Goal: Obtain resource: Download file/media

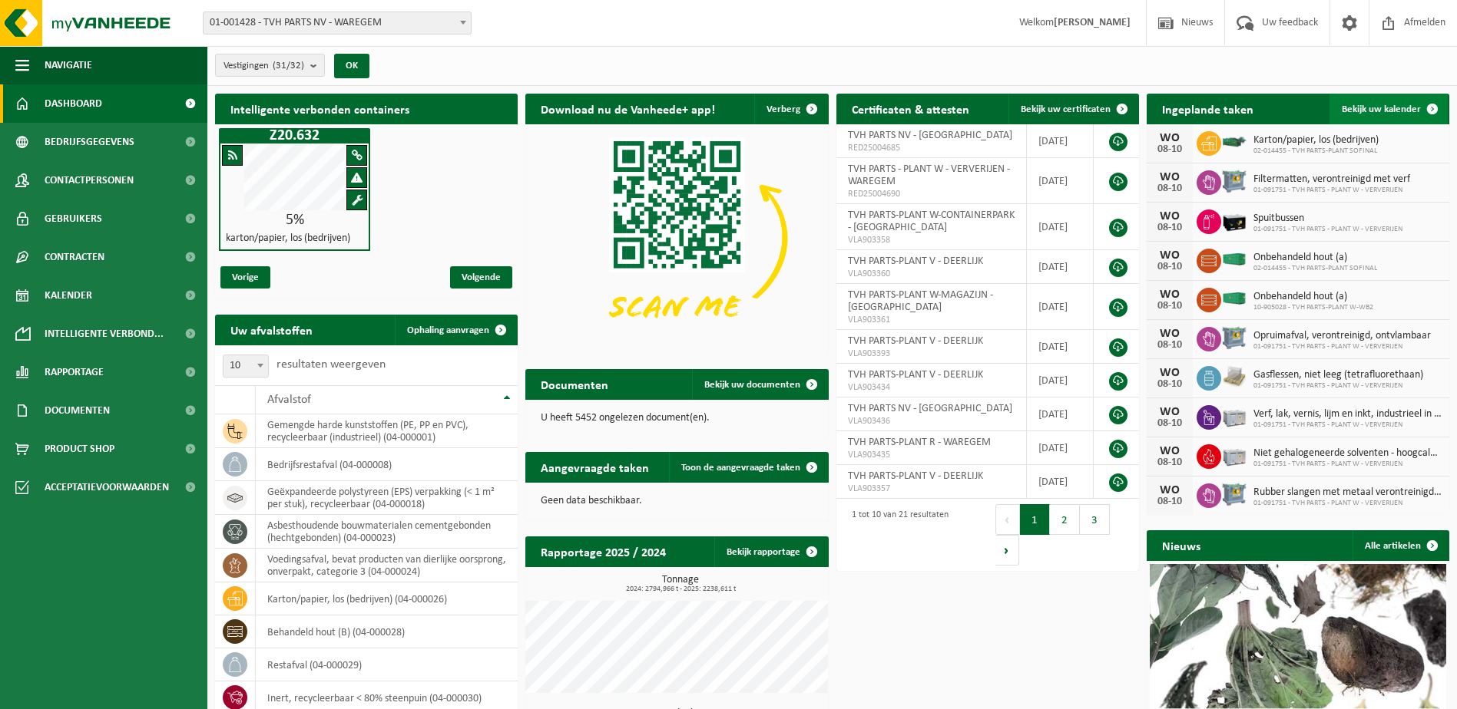
click at [1433, 104] on span at bounding box center [1432, 109] width 31 height 31
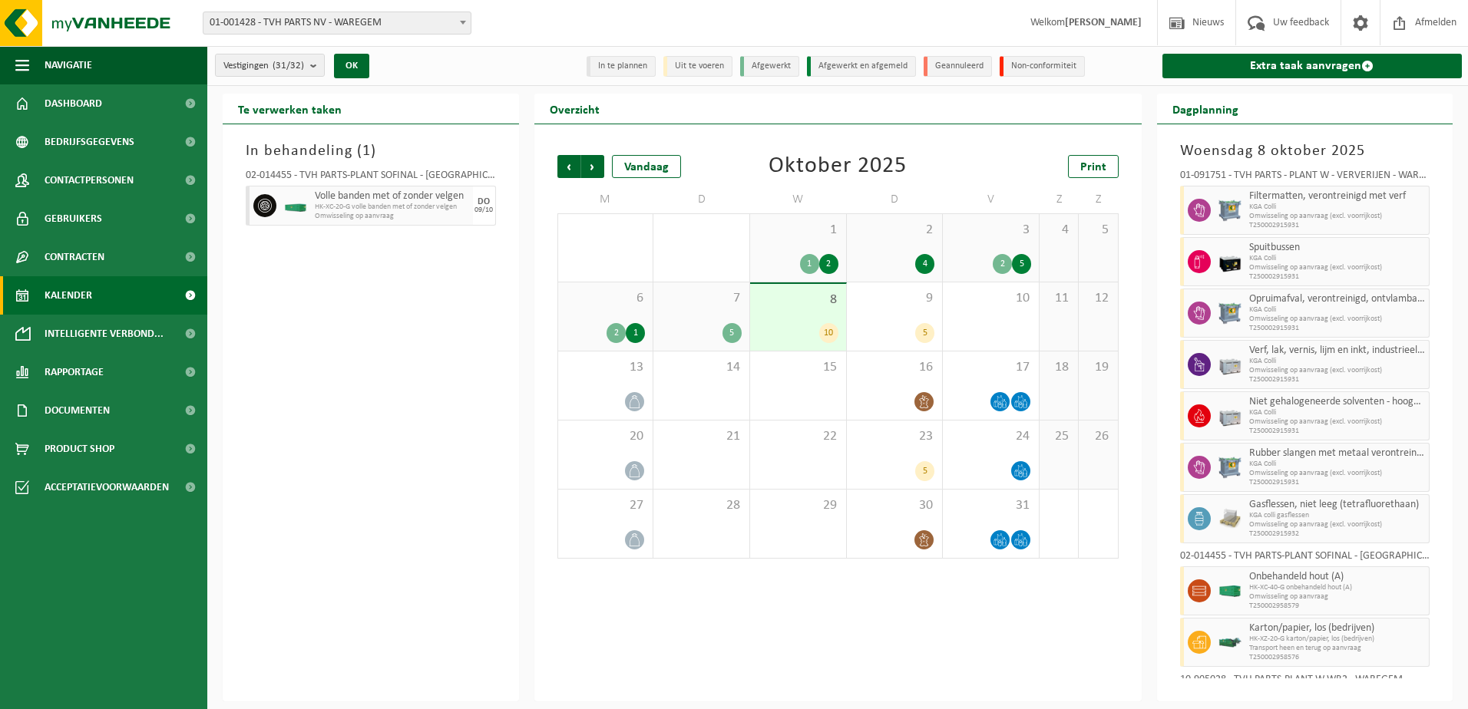
scroll to position [63, 0]
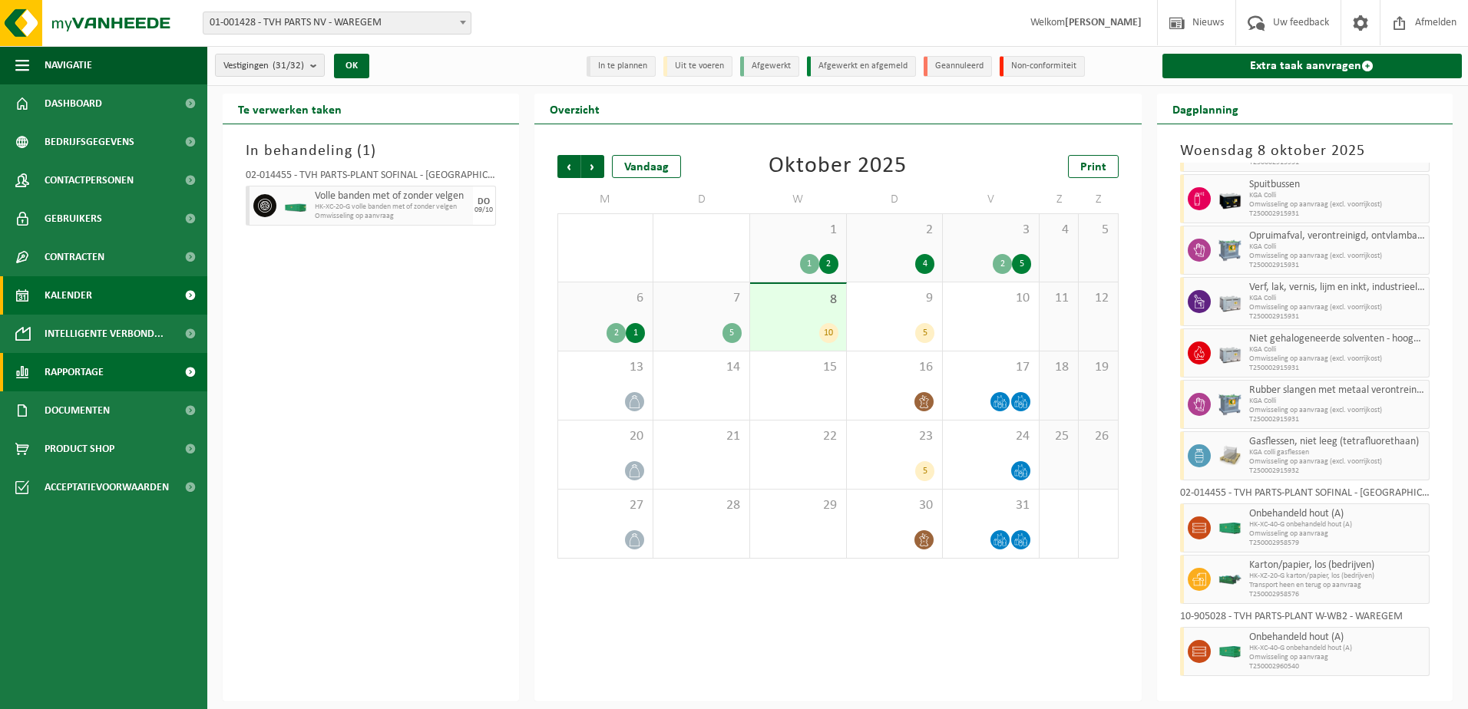
click at [74, 369] on span "Rapportage" at bounding box center [74, 372] width 59 height 38
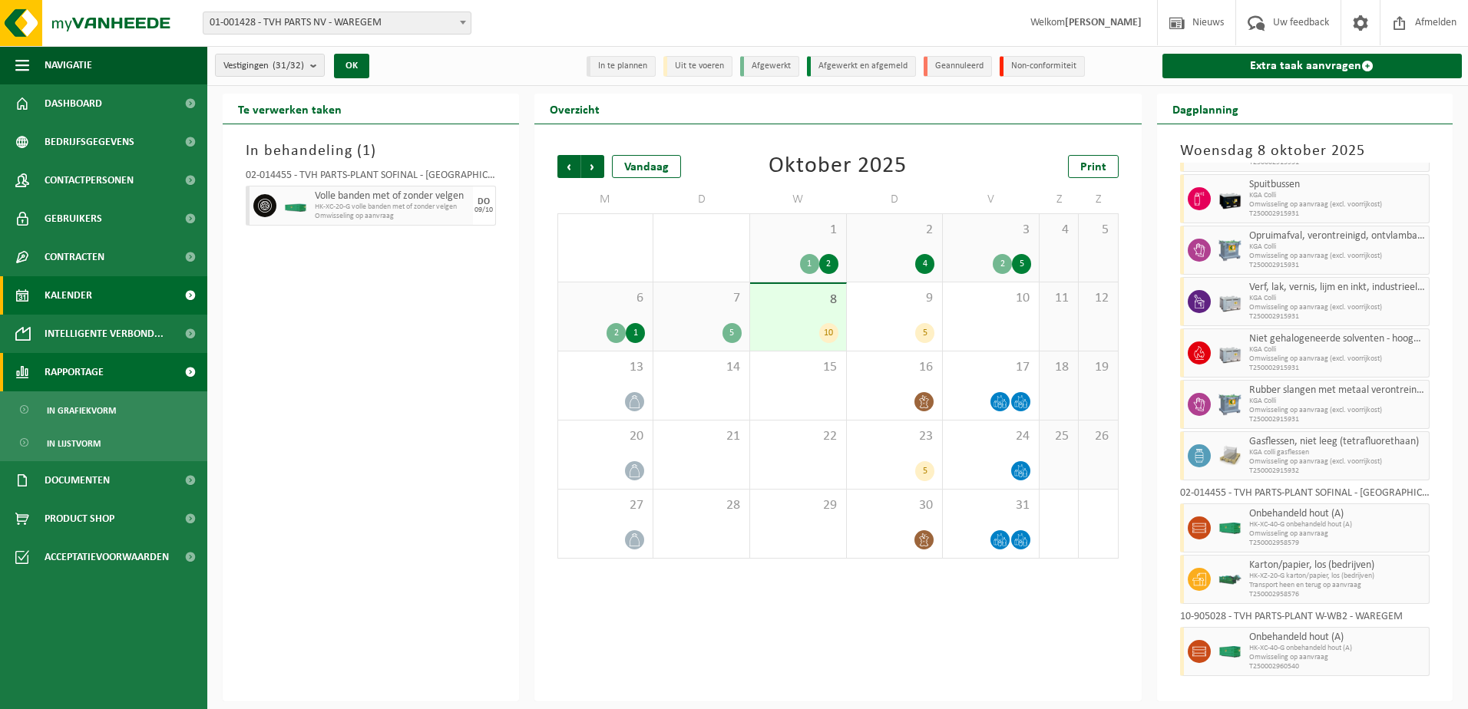
click at [72, 369] on span "Rapportage" at bounding box center [74, 372] width 59 height 38
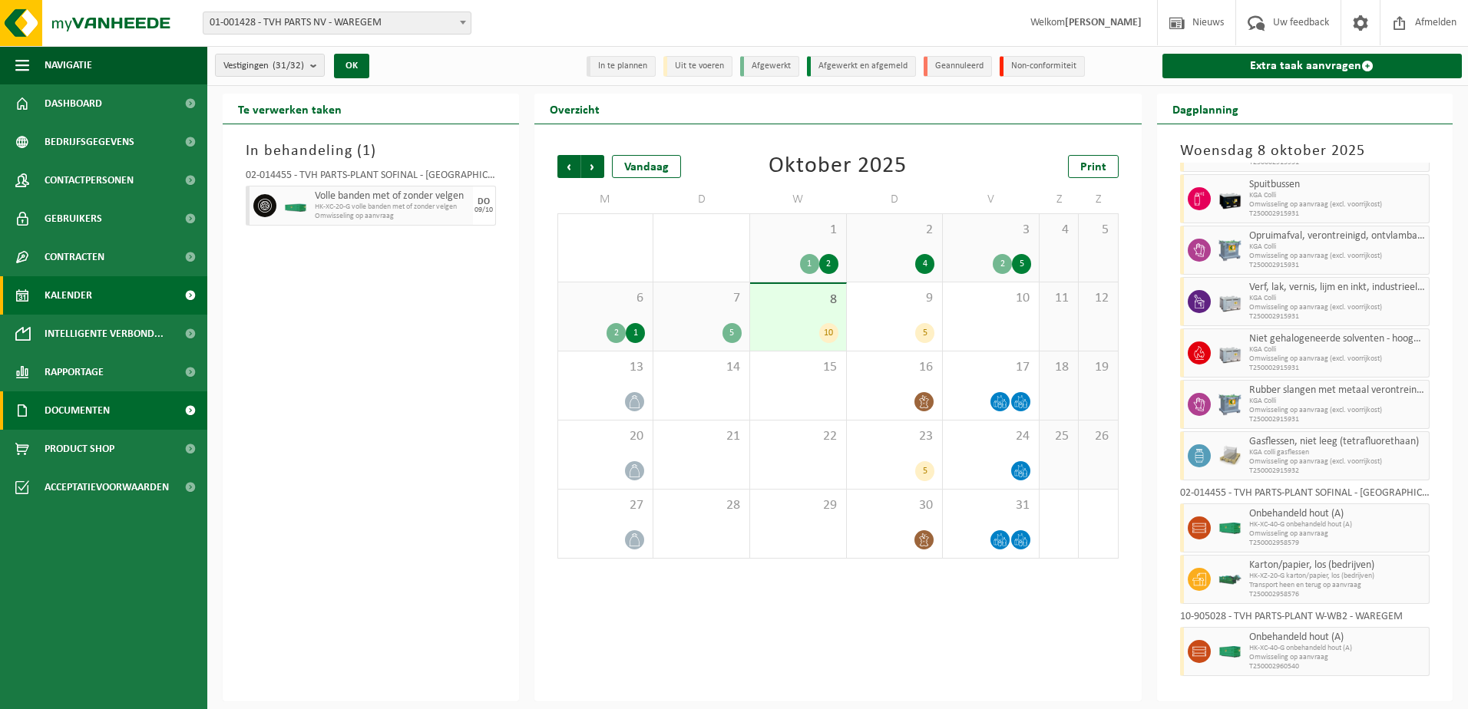
click at [71, 406] on span "Documenten" at bounding box center [77, 411] width 65 height 38
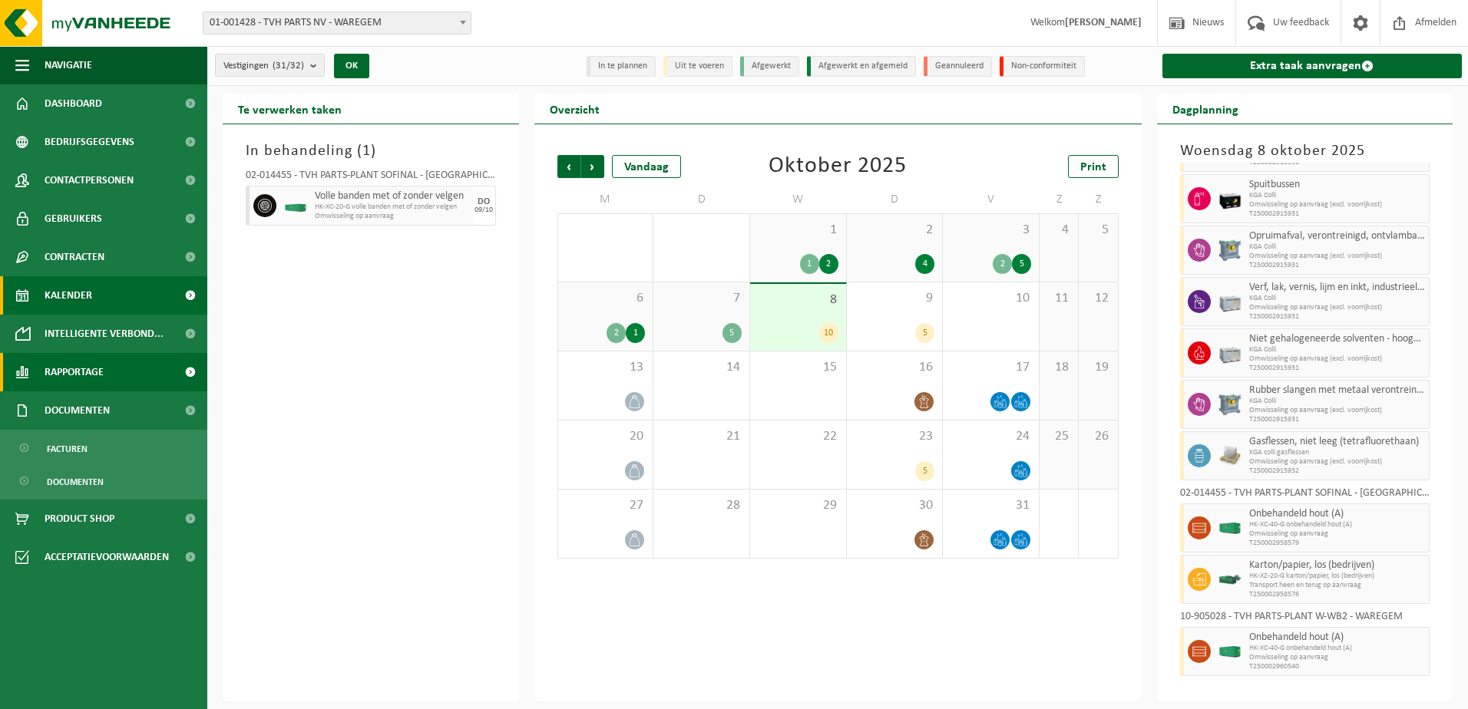
click at [75, 376] on span "Rapportage" at bounding box center [74, 372] width 59 height 38
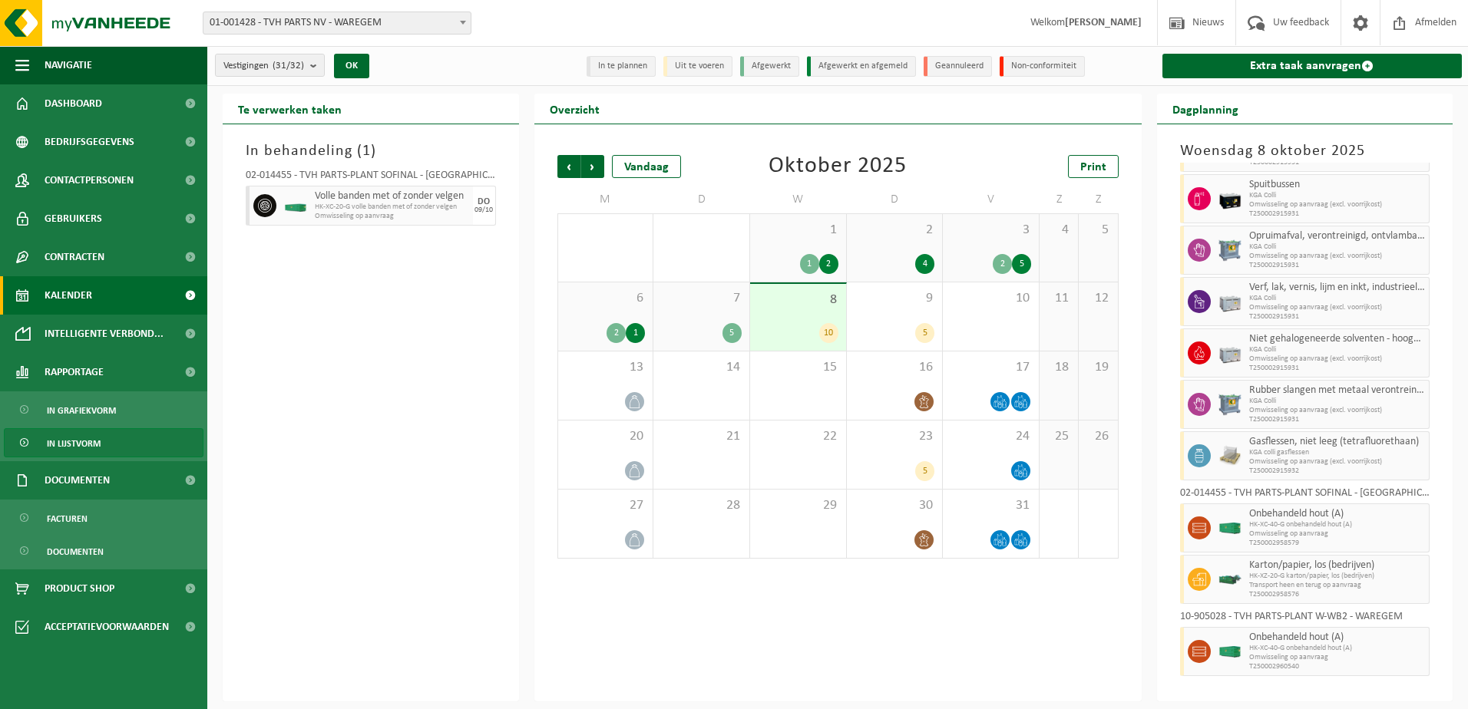
click at [71, 444] on span "In lijstvorm" at bounding box center [74, 443] width 54 height 29
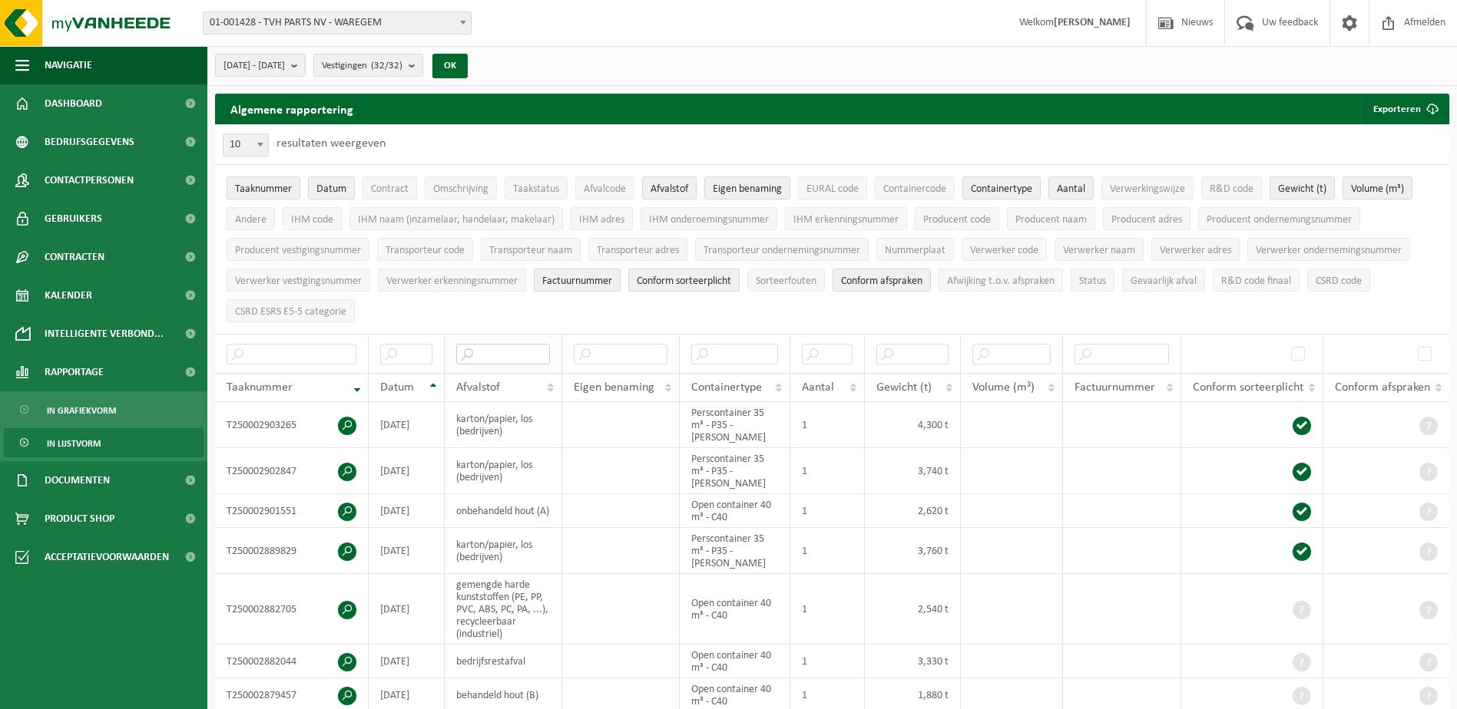
click at [502, 351] on input "text" at bounding box center [502, 354] width 93 height 21
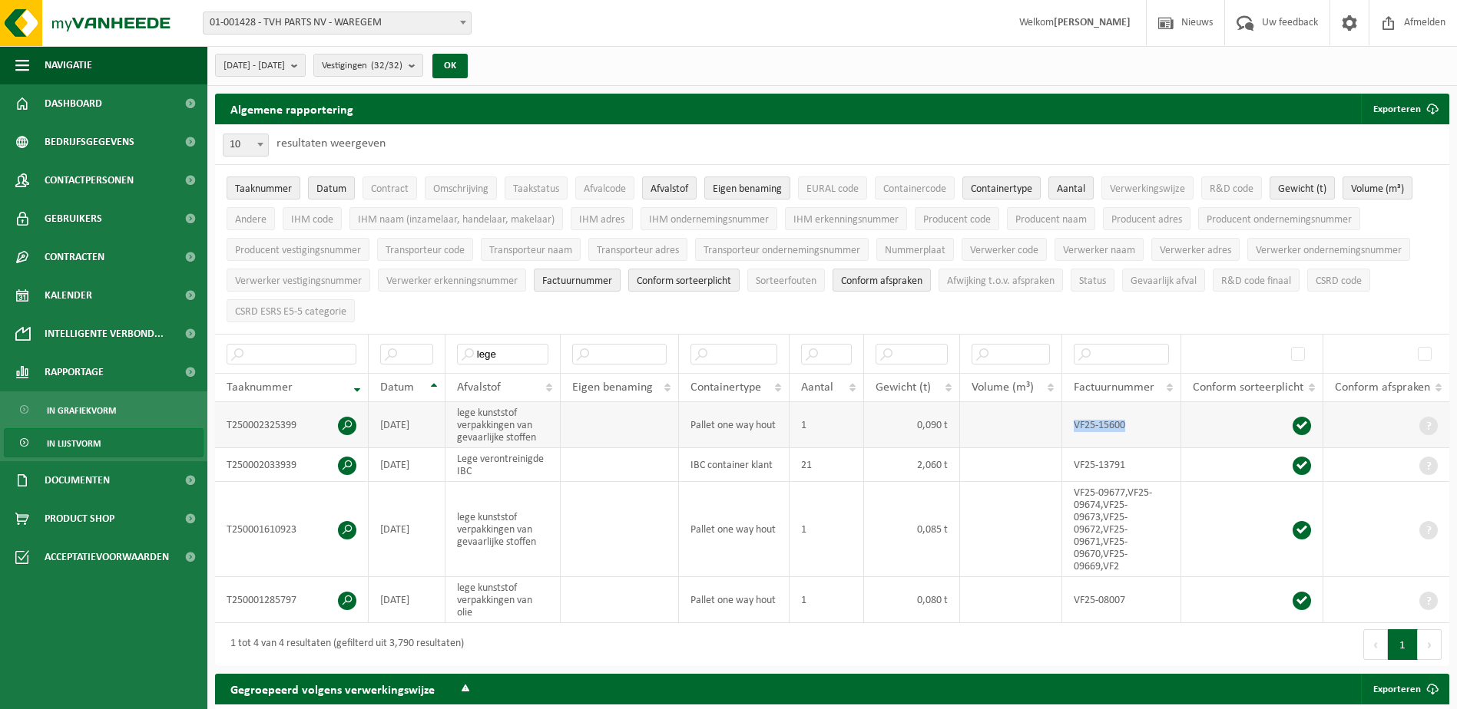
drag, startPoint x: 1069, startPoint y: 419, endPoint x: 1141, endPoint y: 427, distance: 72.6
click at [1141, 427] on td "VF25-15600" at bounding box center [1121, 425] width 119 height 46
copy td "VF25-15600"
click at [527, 349] on input "lege" at bounding box center [503, 354] width 92 height 21
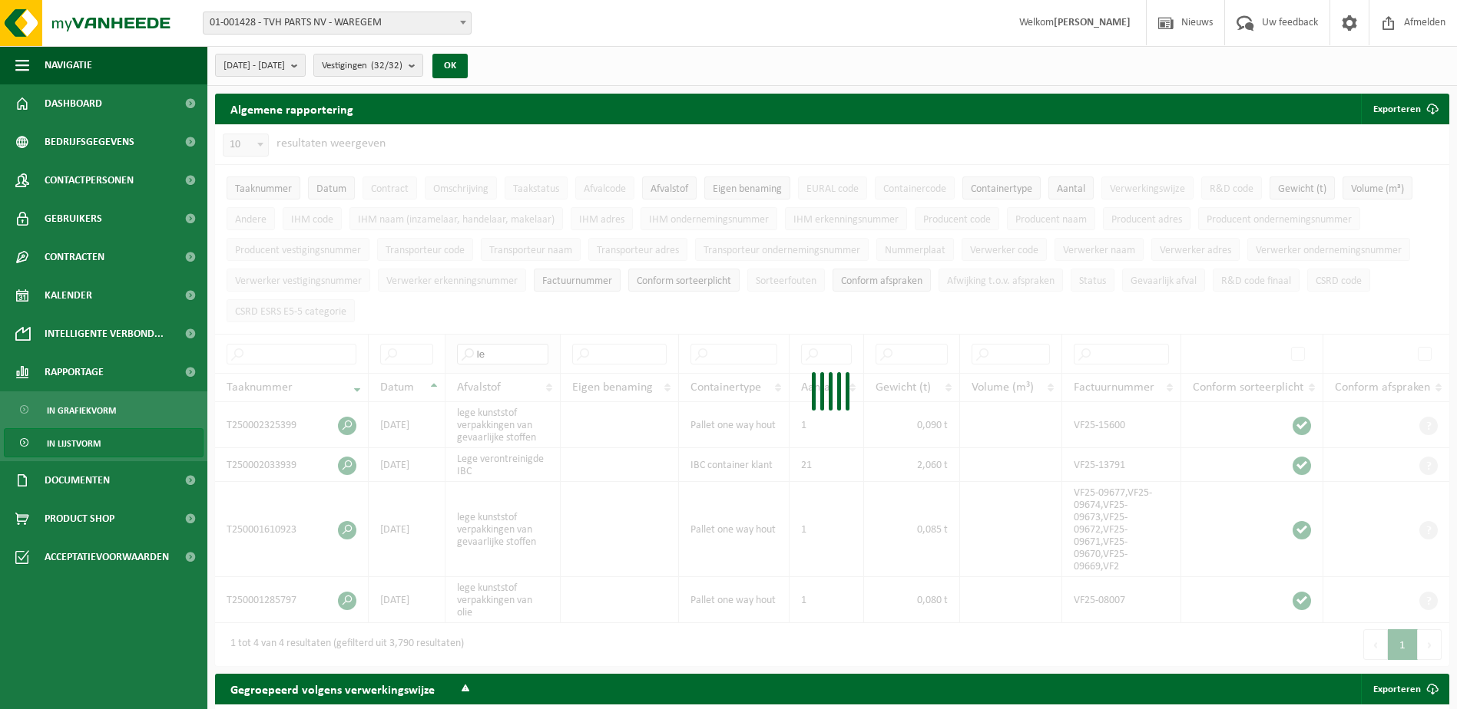
type input "l"
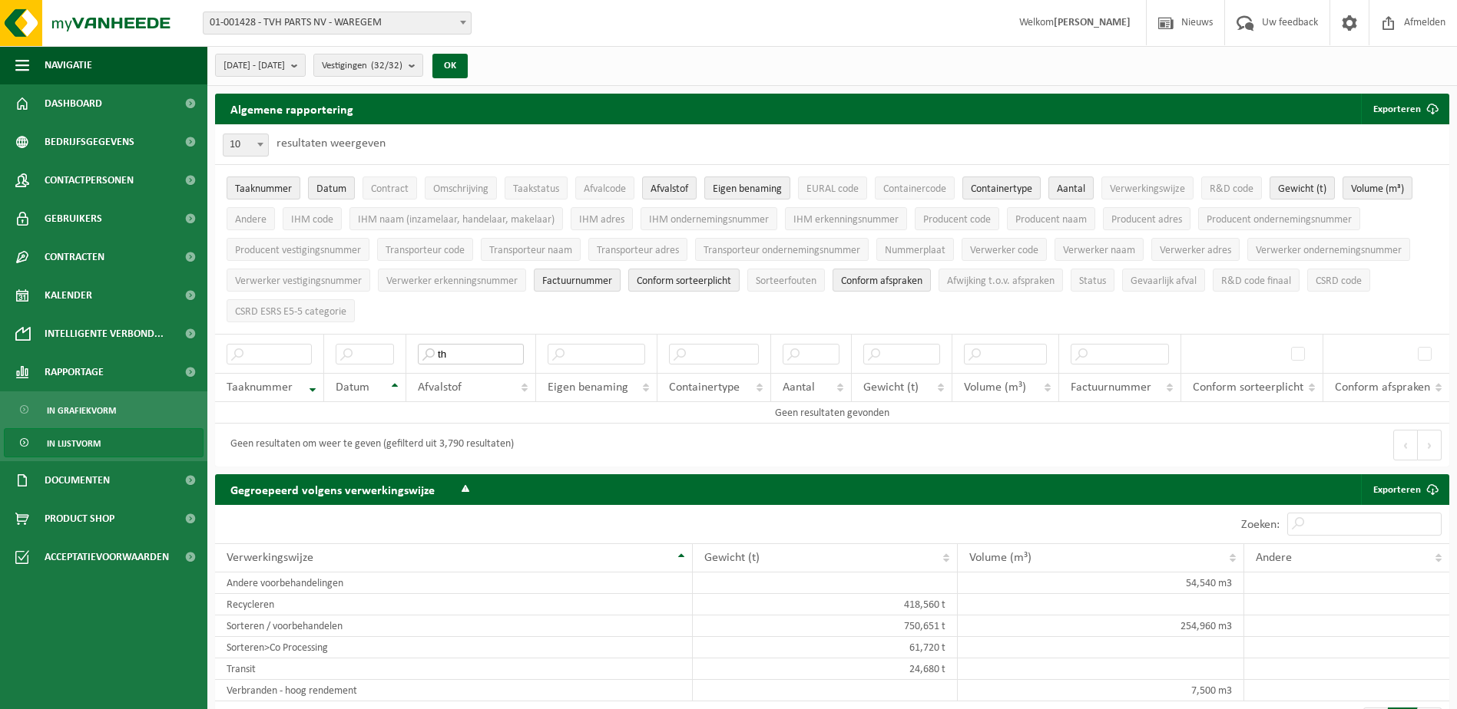
type input "t"
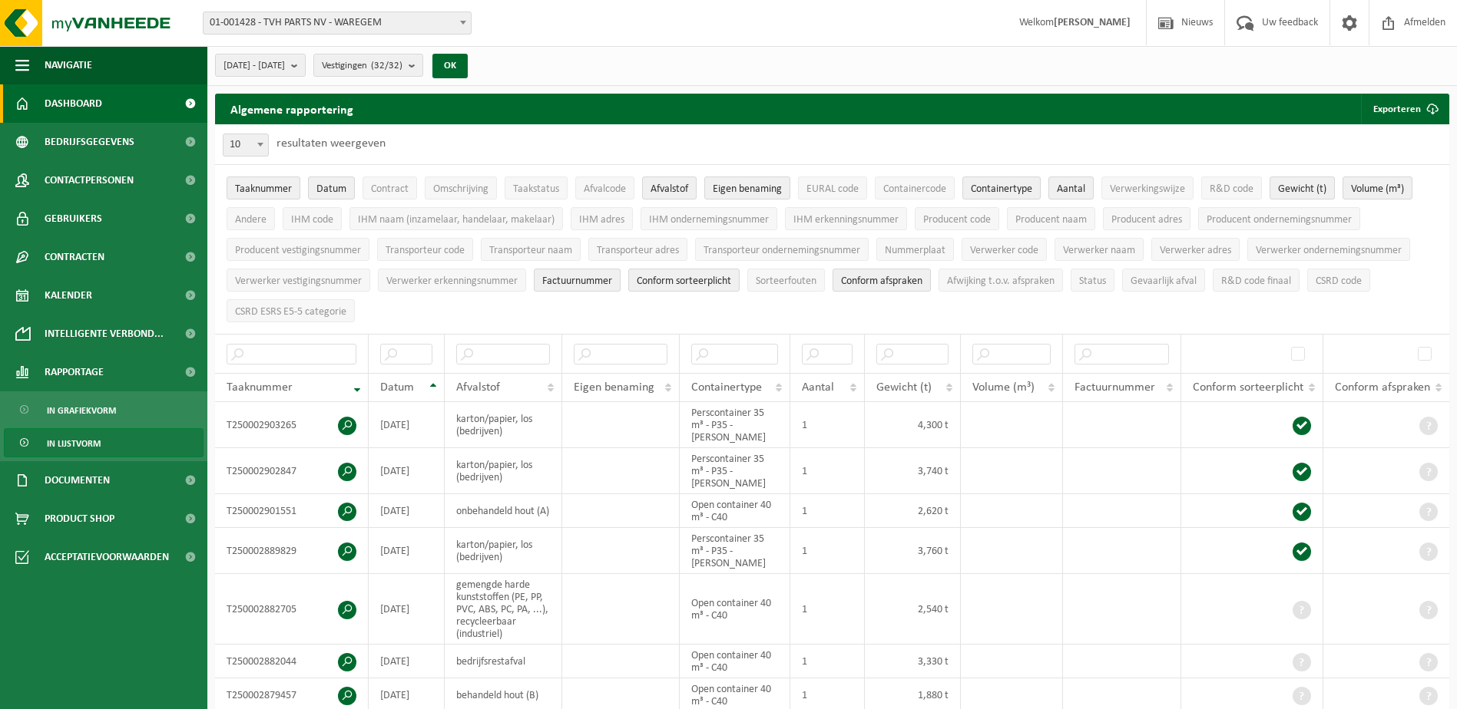
click at [82, 97] on span "Dashboard" at bounding box center [74, 103] width 58 height 38
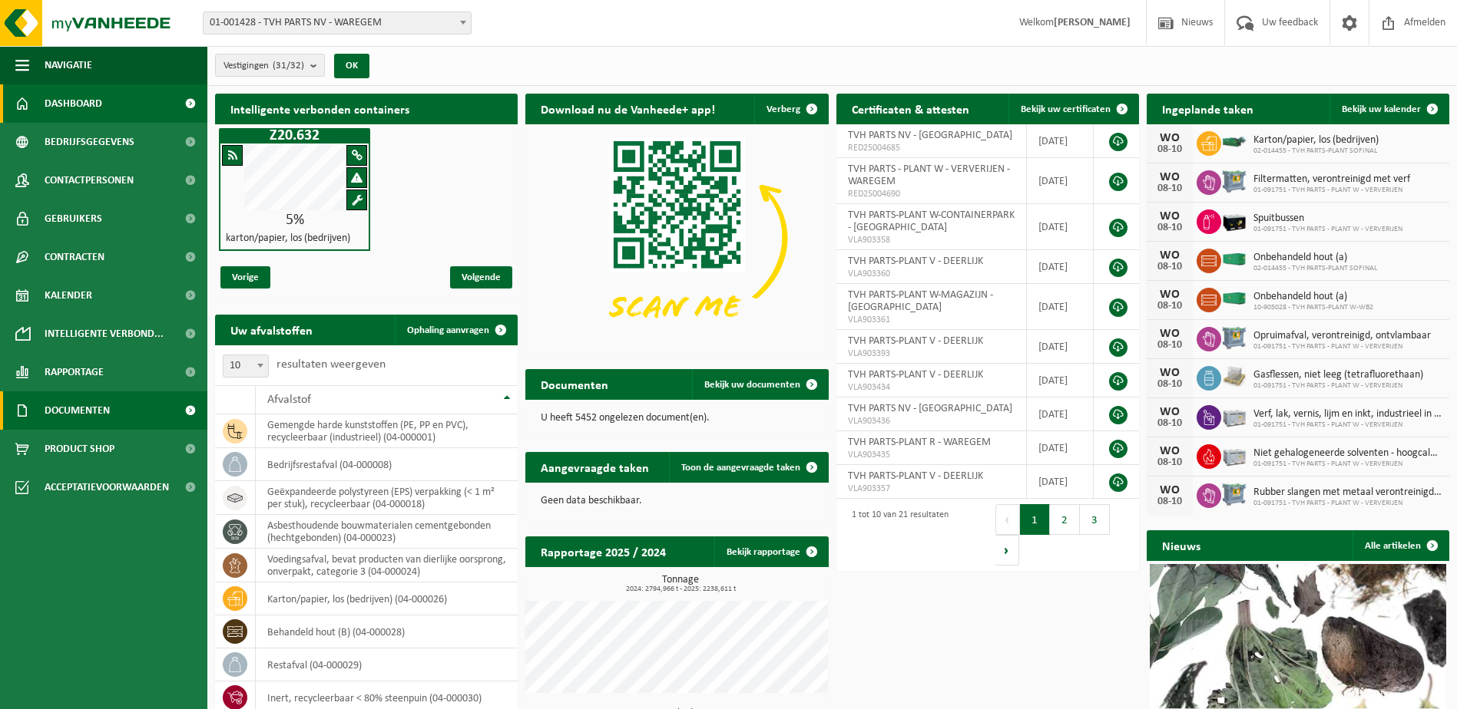
click at [66, 420] on span "Documenten" at bounding box center [77, 411] width 65 height 38
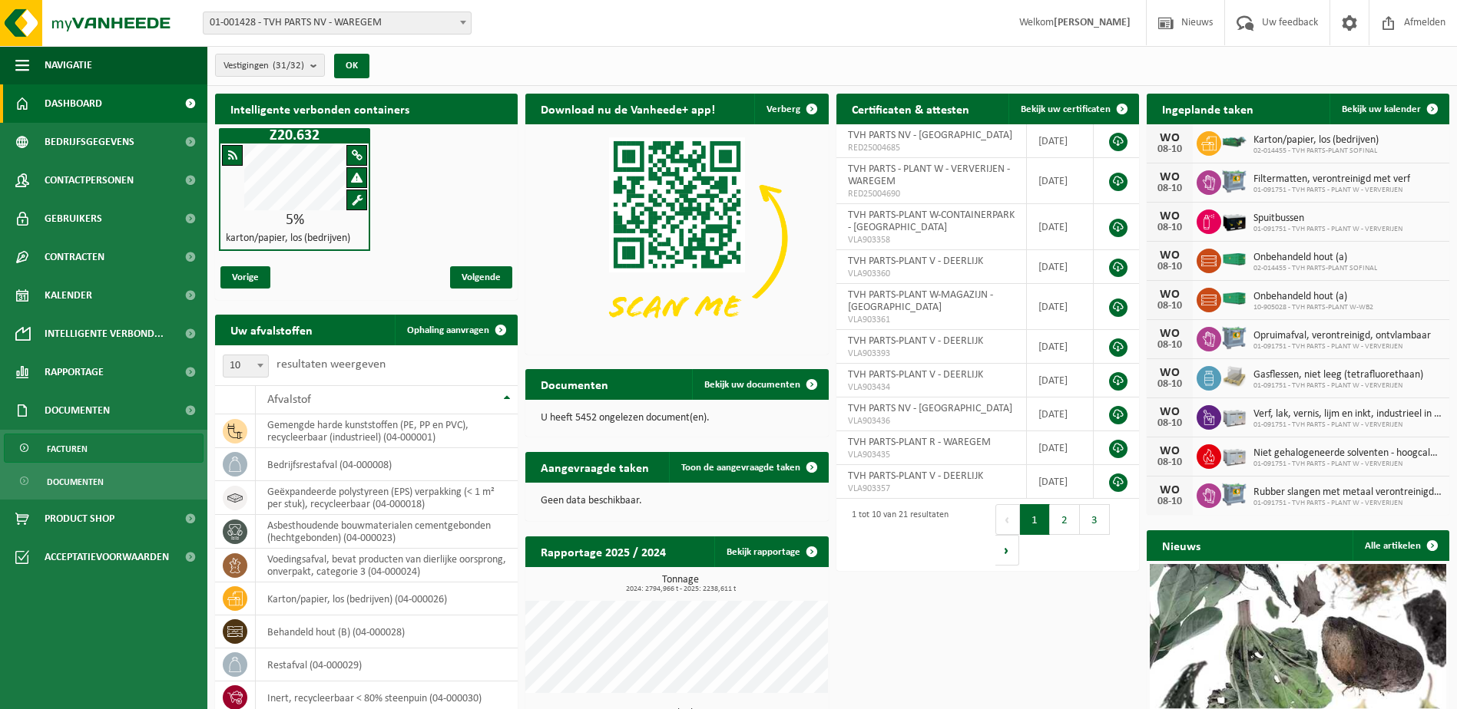
click at [64, 444] on span "Facturen" at bounding box center [67, 449] width 41 height 29
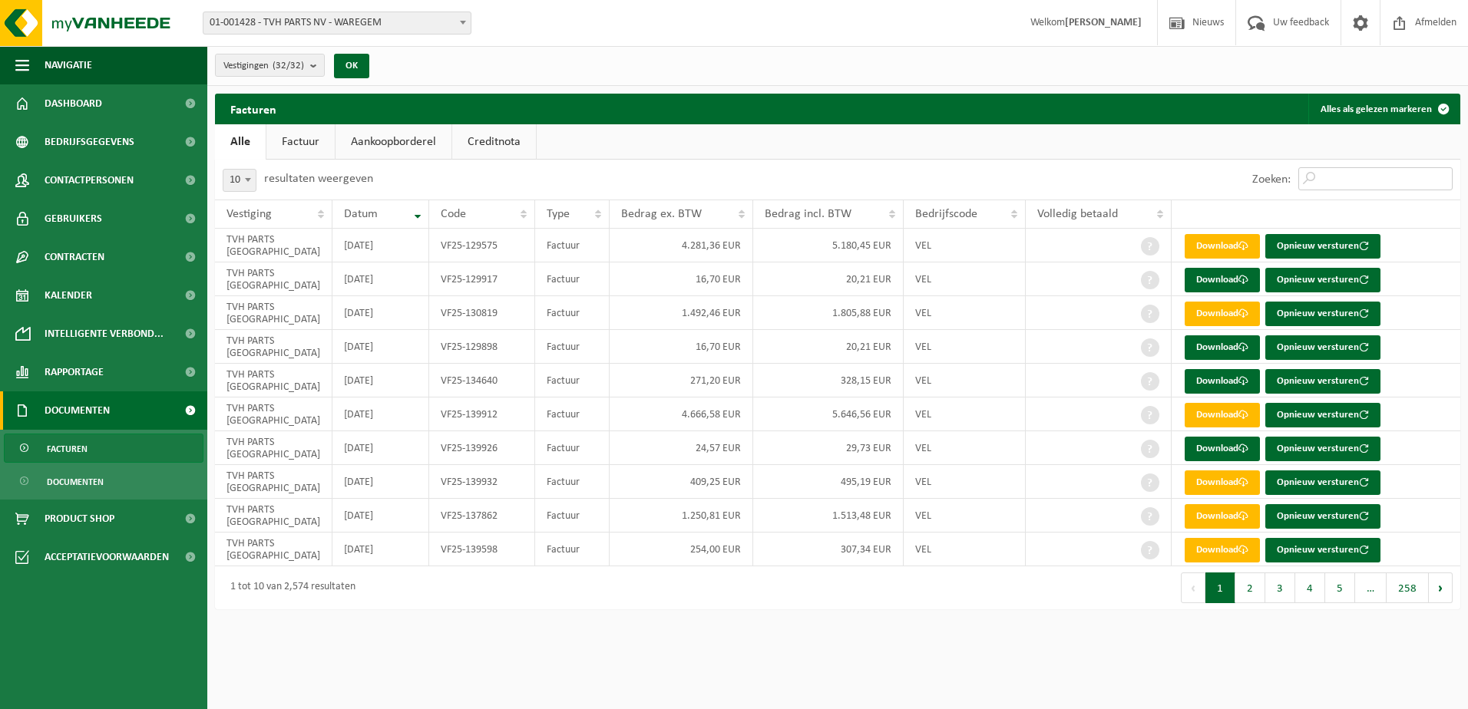
click at [1361, 184] on input "Zoeken:" at bounding box center [1375, 178] width 154 height 23
paste input "VF25-15600"
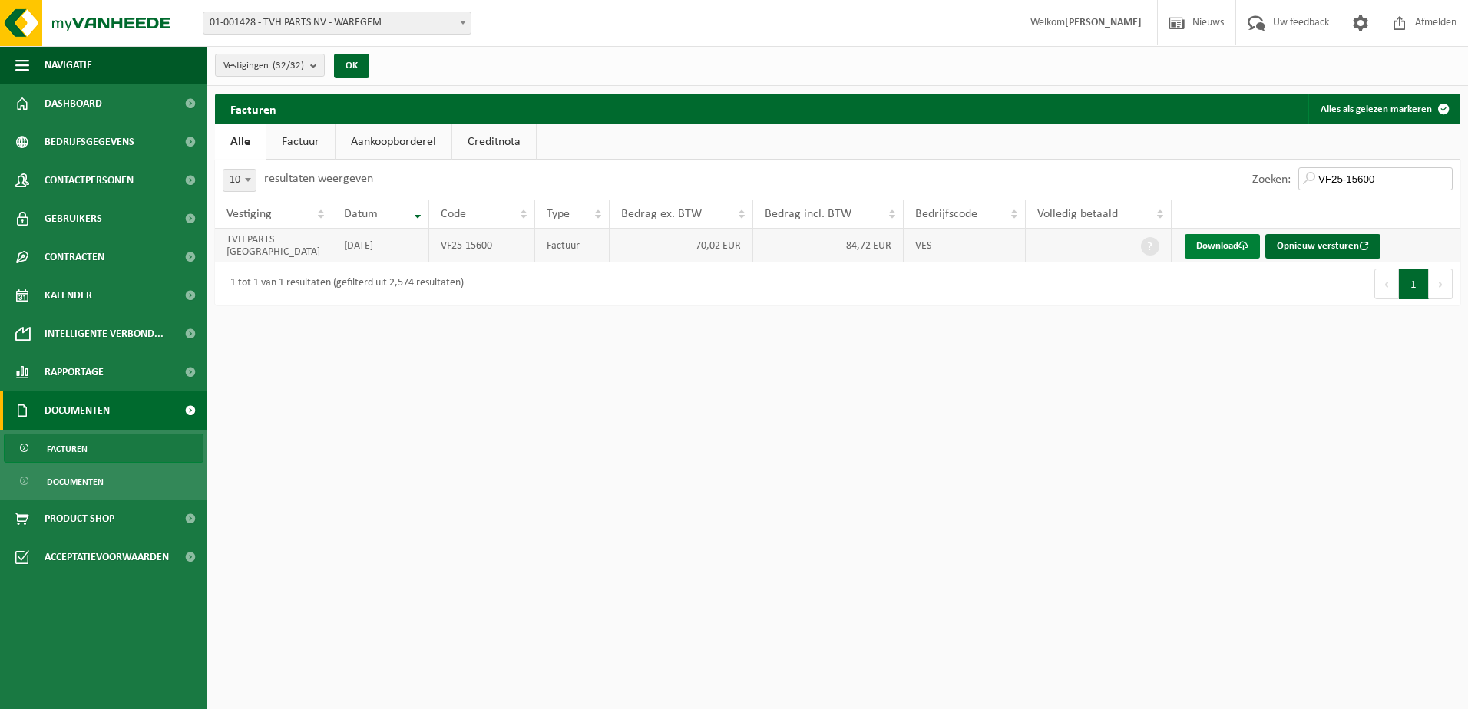
type input "VF25-15600"
click at [1231, 245] on link "Download" at bounding box center [1222, 246] width 75 height 25
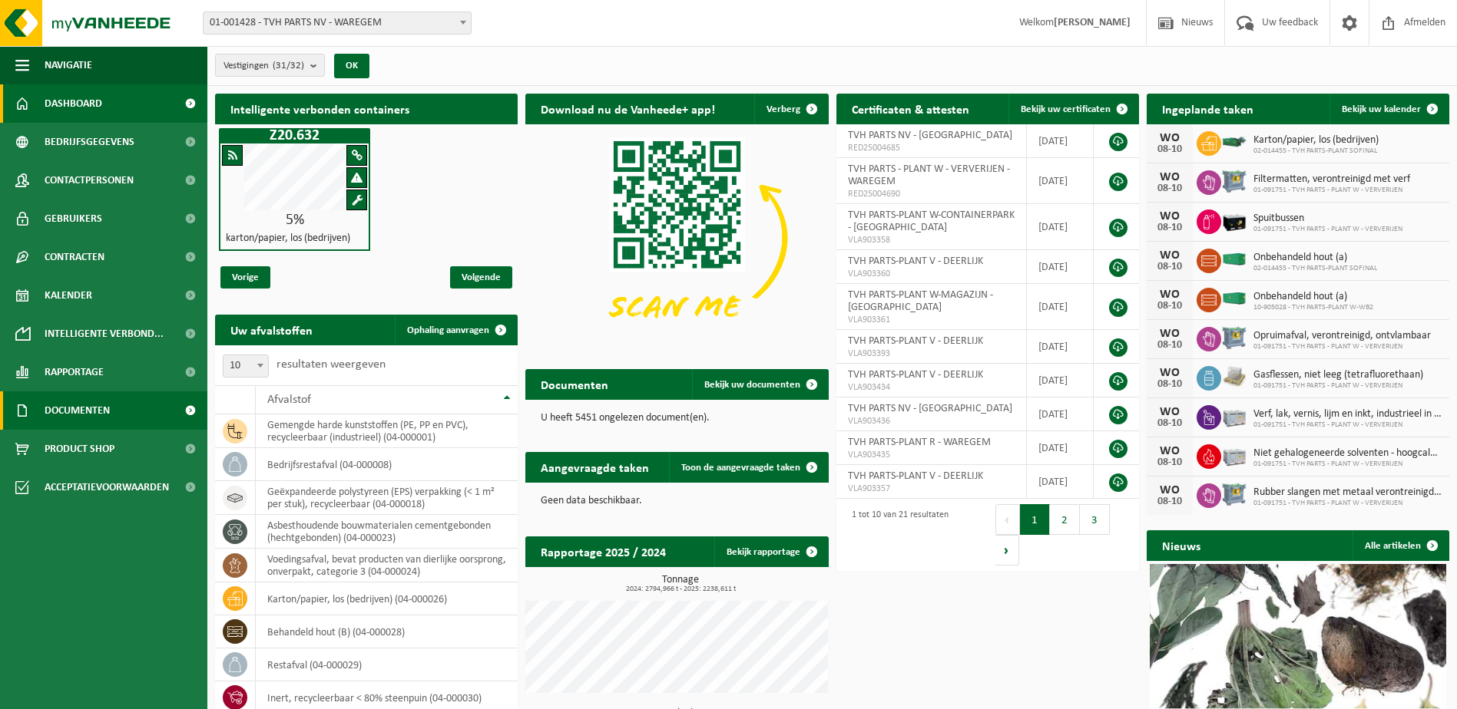
click at [64, 405] on span "Documenten" at bounding box center [77, 411] width 65 height 38
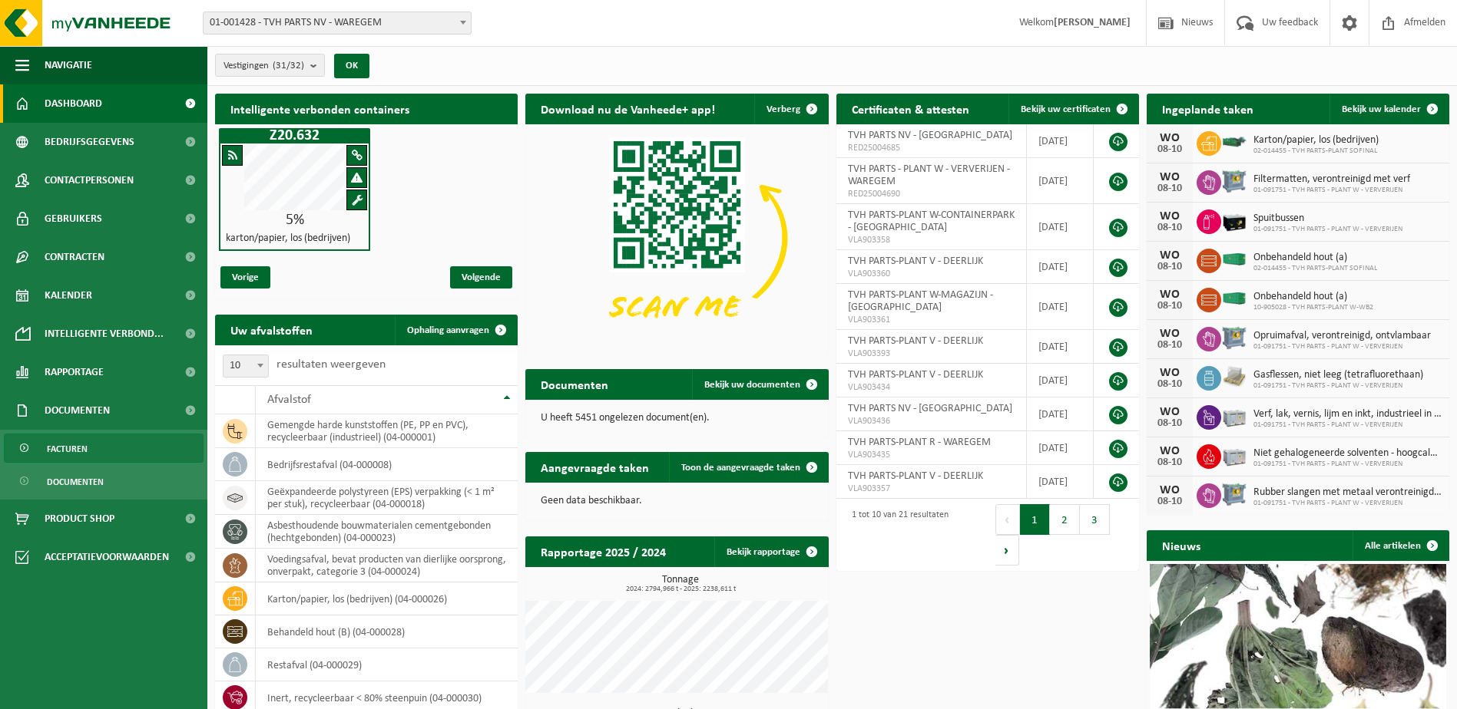
click at [74, 457] on span "Facturen" at bounding box center [67, 449] width 41 height 29
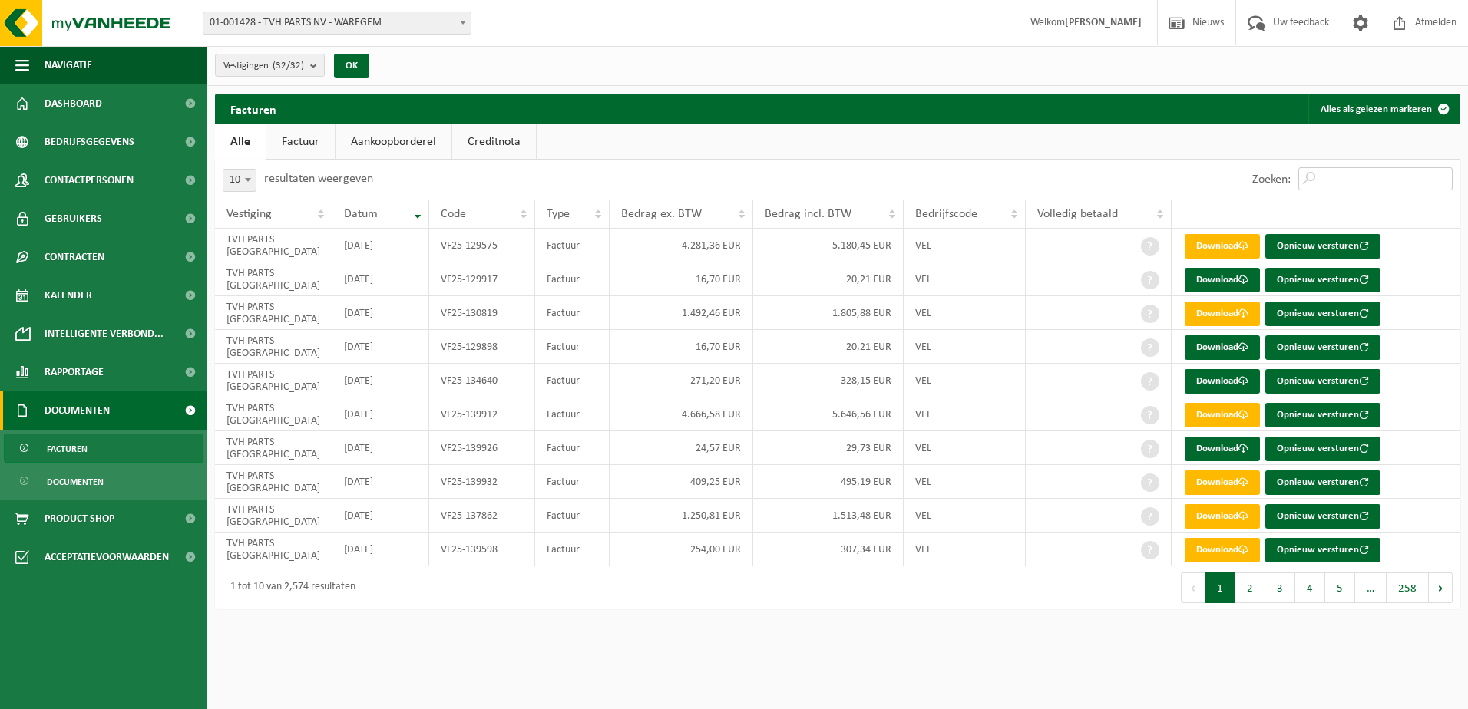
click at [1351, 179] on input "Zoeken:" at bounding box center [1375, 178] width 154 height 23
paste input "VF25-15600"
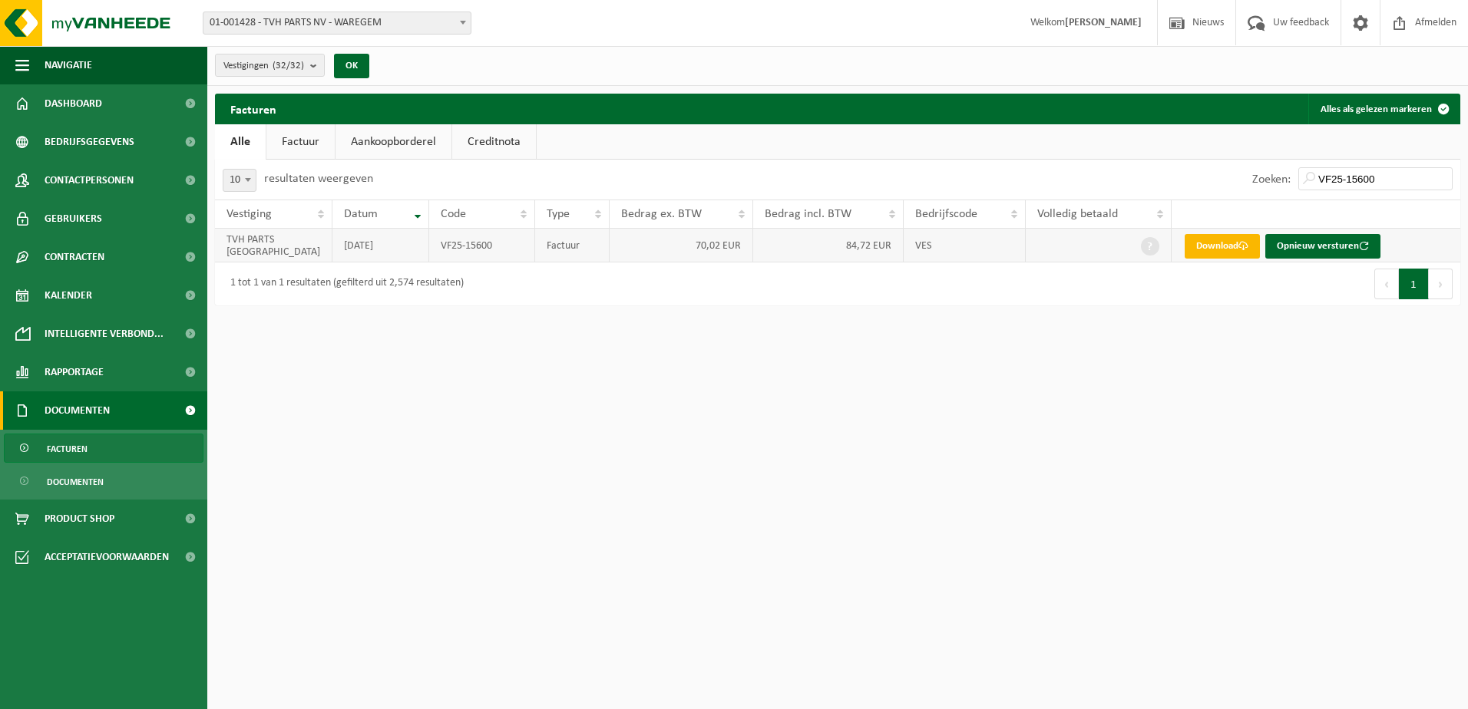
click at [1215, 244] on link "Download" at bounding box center [1222, 246] width 75 height 25
click at [1396, 178] on input "VF25-15600" at bounding box center [1375, 178] width 154 height 23
type input "V"
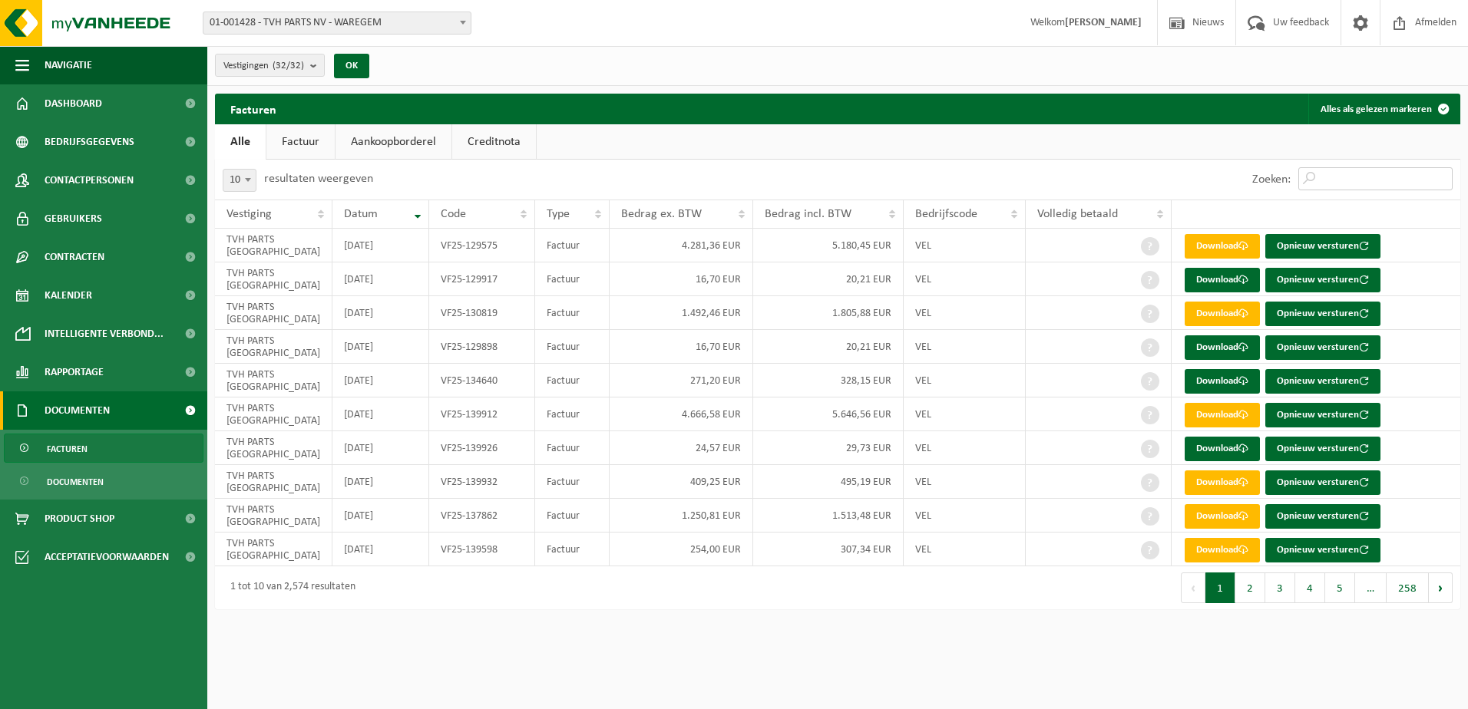
paste input "VF25-09677"
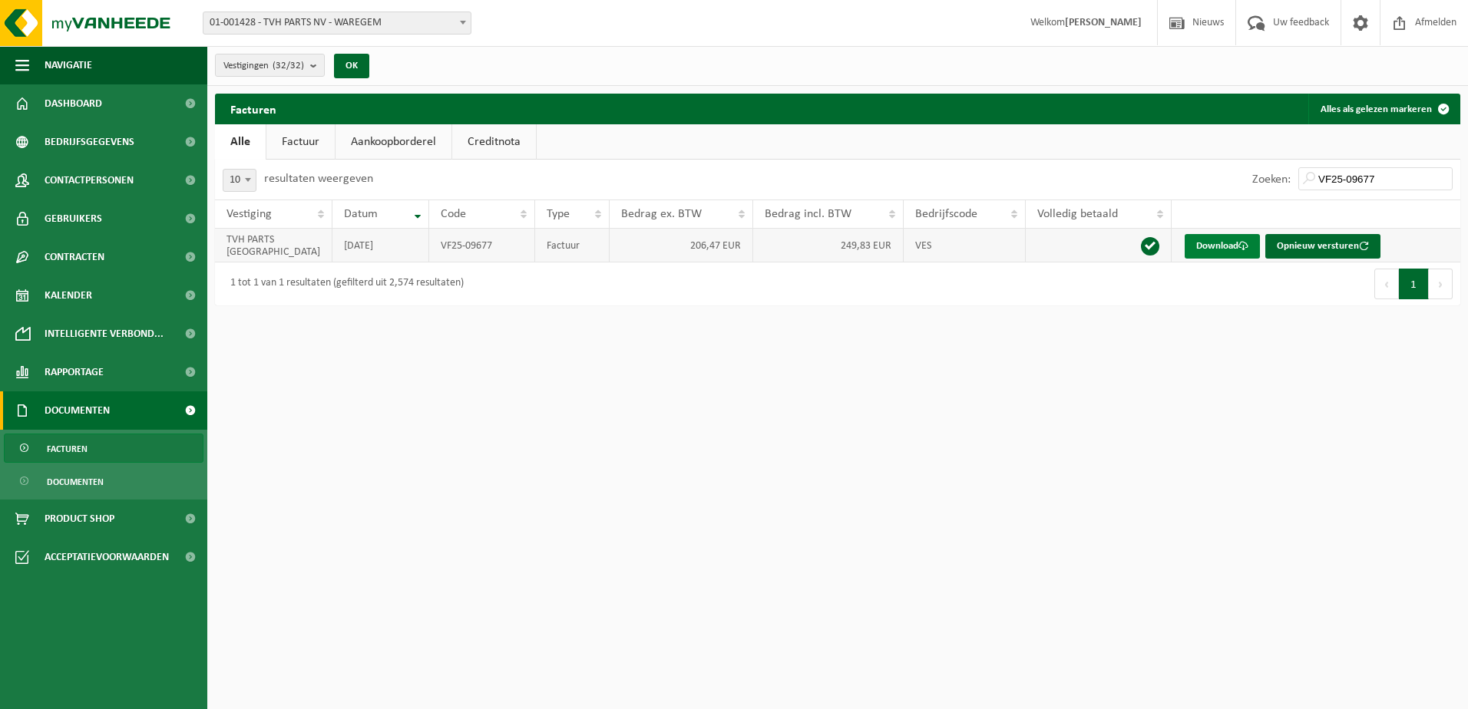
click at [1206, 246] on link "Download" at bounding box center [1222, 246] width 75 height 25
click at [1404, 177] on input "VF25-09677" at bounding box center [1375, 178] width 154 height 23
type input "V"
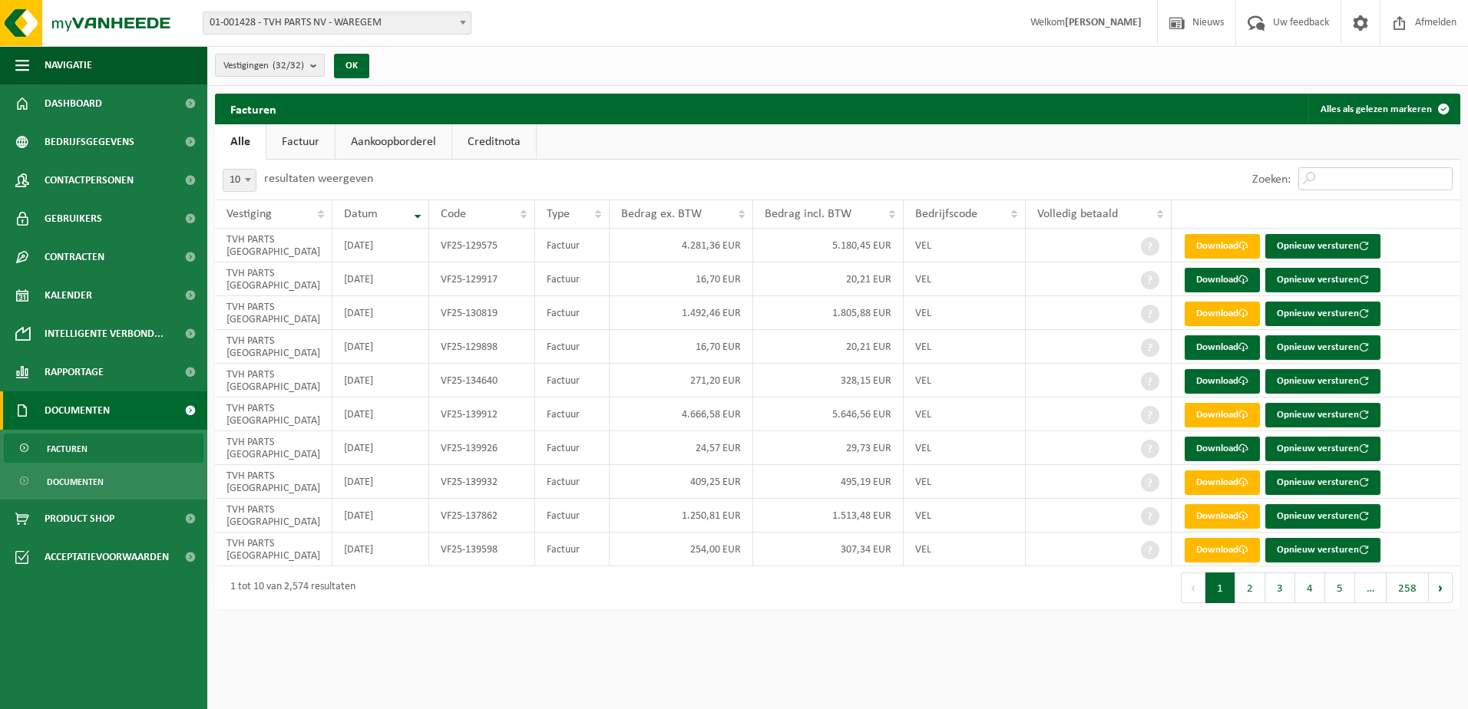
click at [1367, 180] on input "Zoeken:" at bounding box center [1375, 178] width 154 height 23
paste input "VF25-09677,VF25-09674,VF25-09673,VF25-09672,VF25-09671,VF25-09670,VF25-09669,VF2"
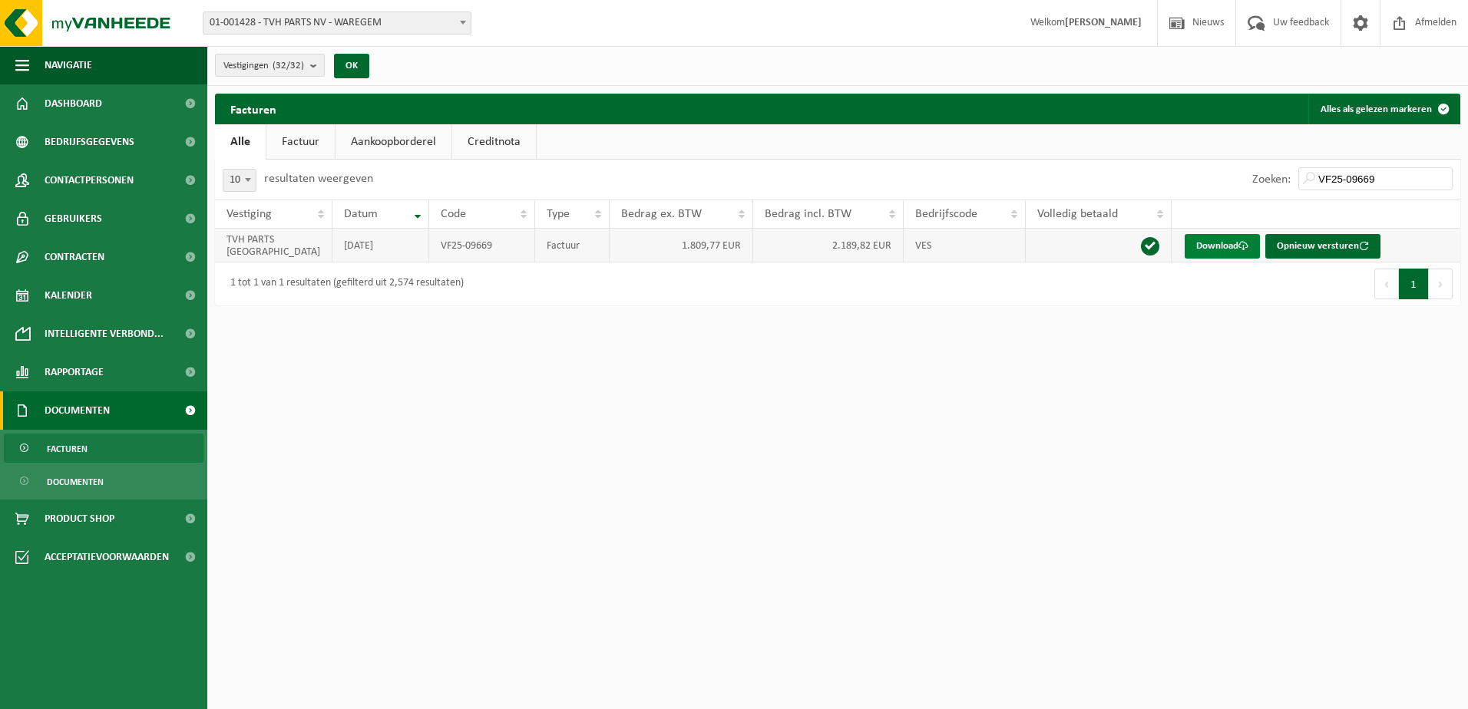
click at [1194, 246] on link "Download" at bounding box center [1222, 246] width 75 height 25
click at [1388, 174] on input "VF25-09669" at bounding box center [1375, 178] width 154 height 23
type input "V"
type input "VF25-09674"
click at [1217, 246] on link "Download" at bounding box center [1222, 246] width 75 height 25
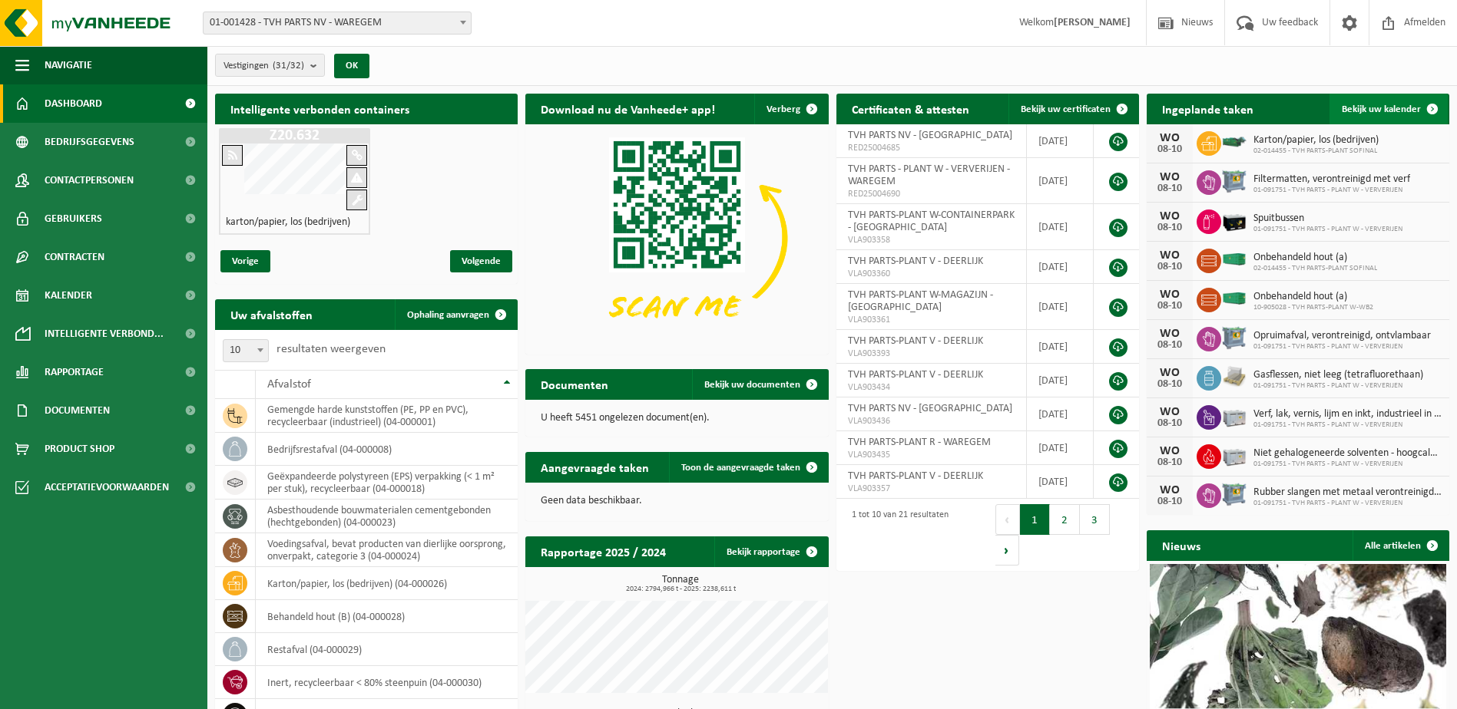
click at [1441, 106] on span at bounding box center [1432, 109] width 31 height 31
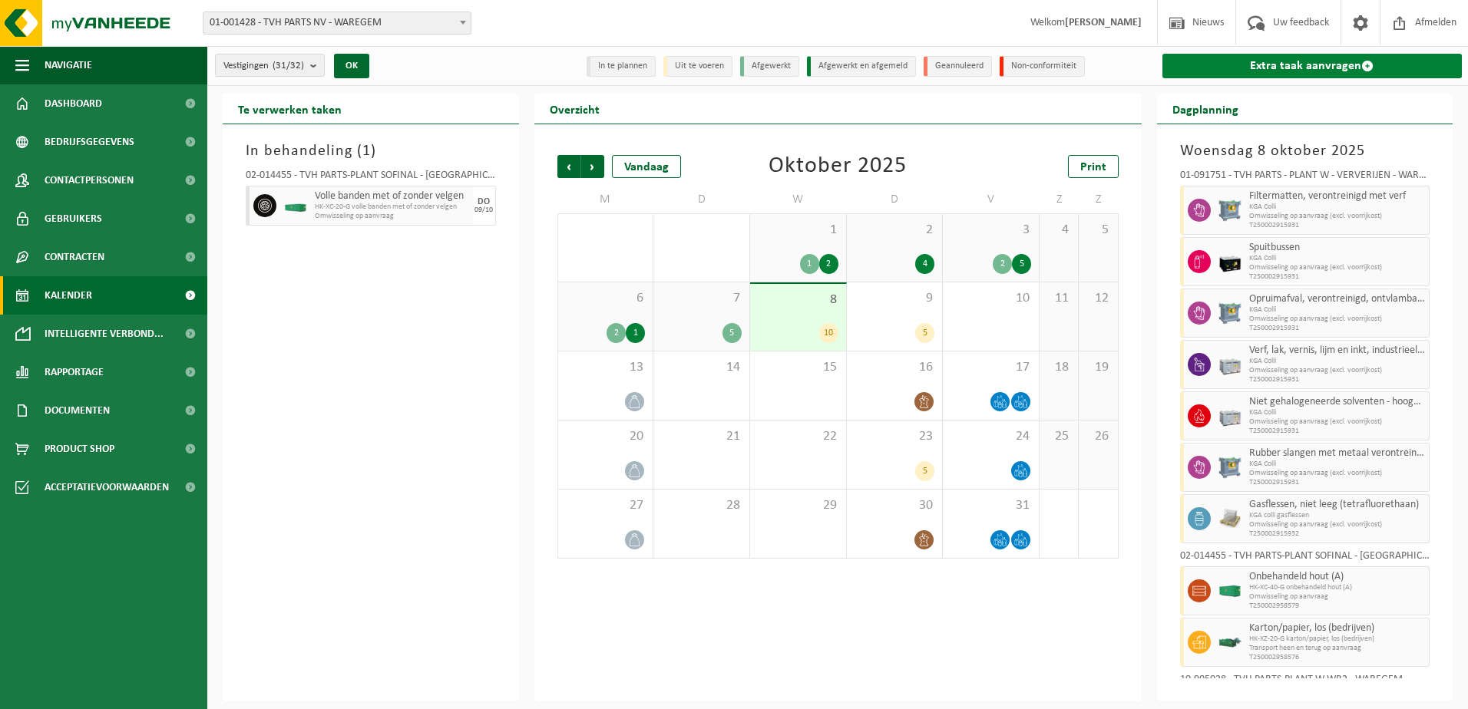
click at [1361, 65] on span at bounding box center [1367, 66] width 12 height 12
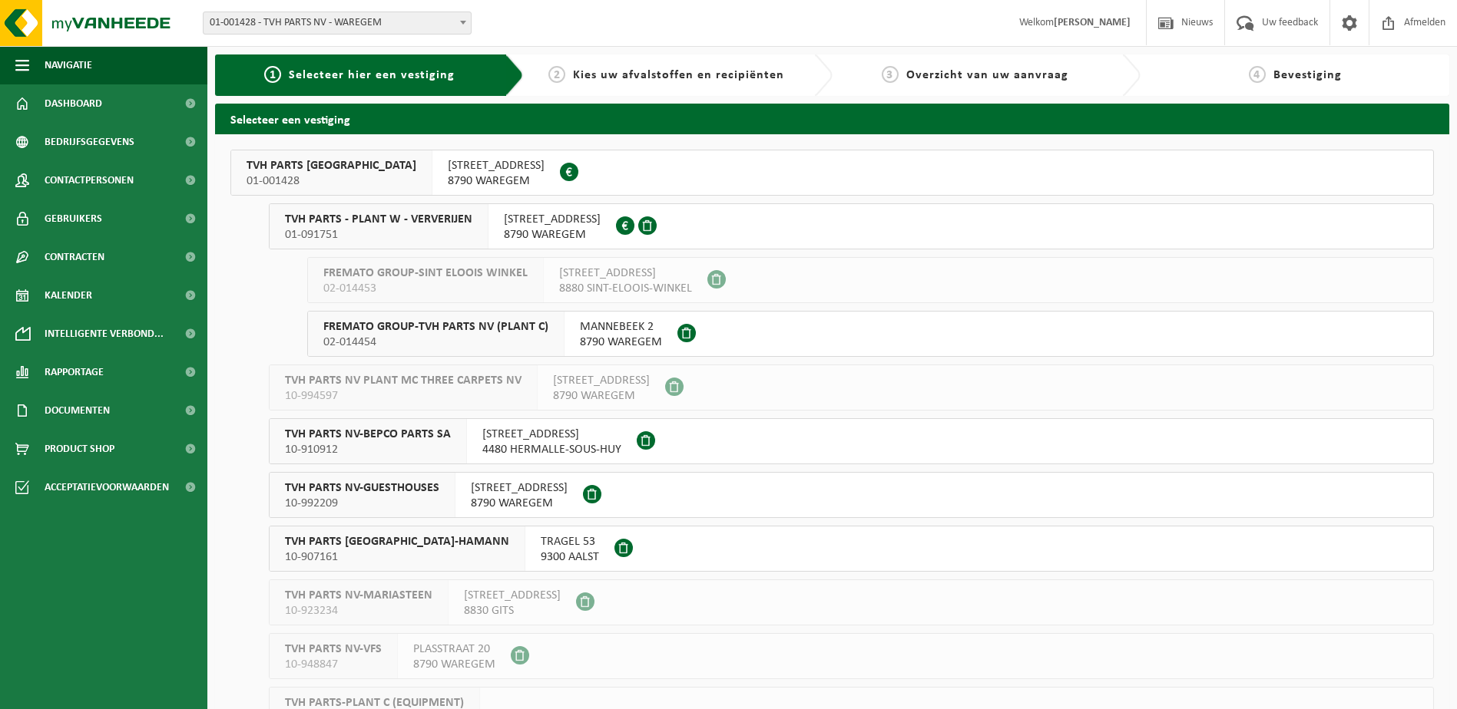
click at [423, 233] on span "01-091751" at bounding box center [378, 234] width 187 height 15
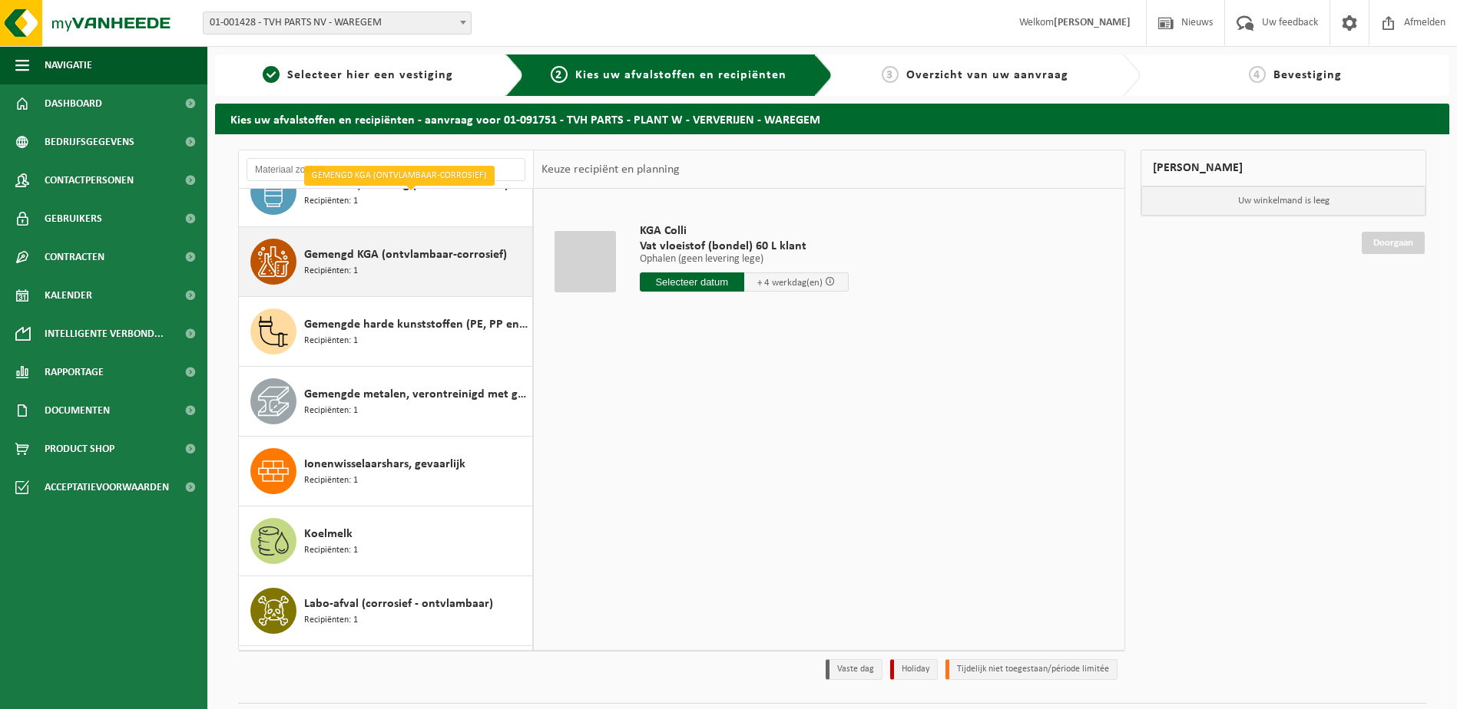
scroll to position [921, 0]
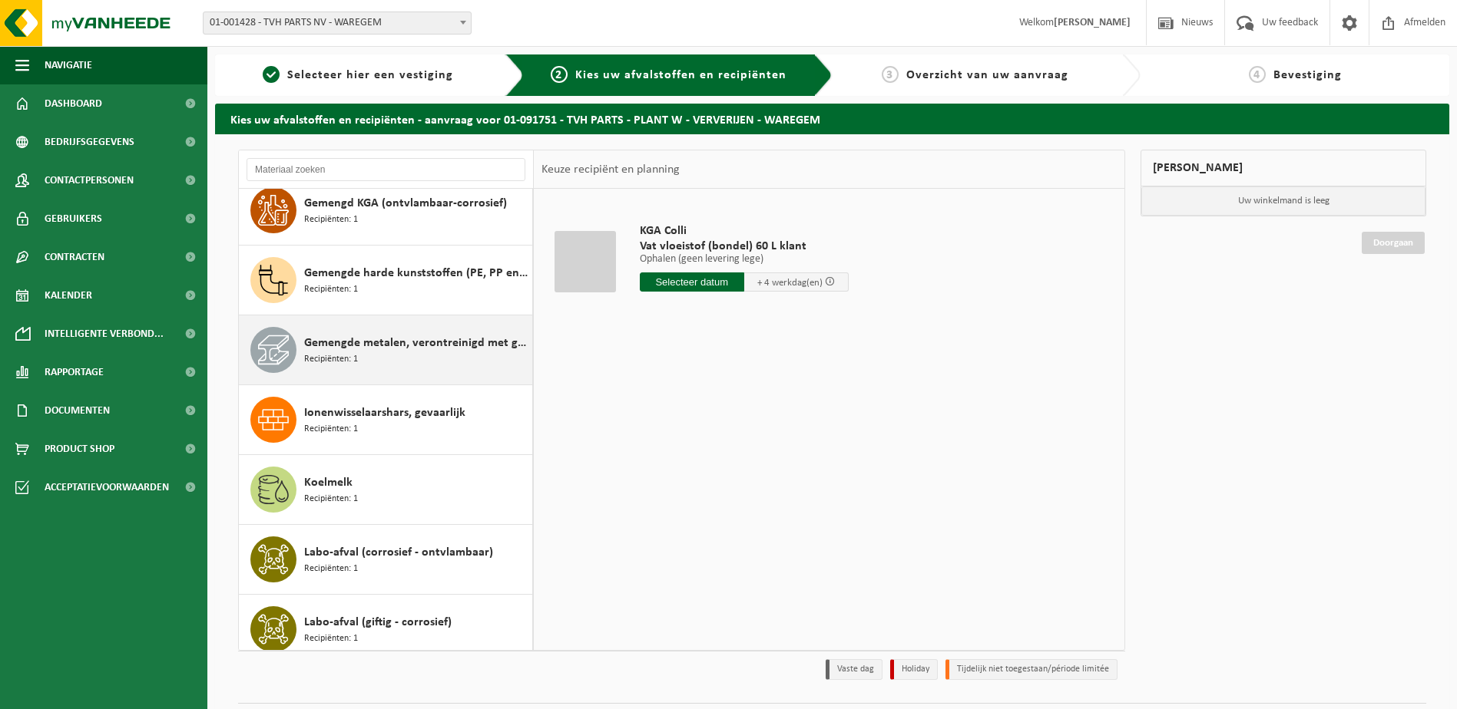
click at [350, 353] on span "Recipiënten: 1" at bounding box center [331, 359] width 54 height 15
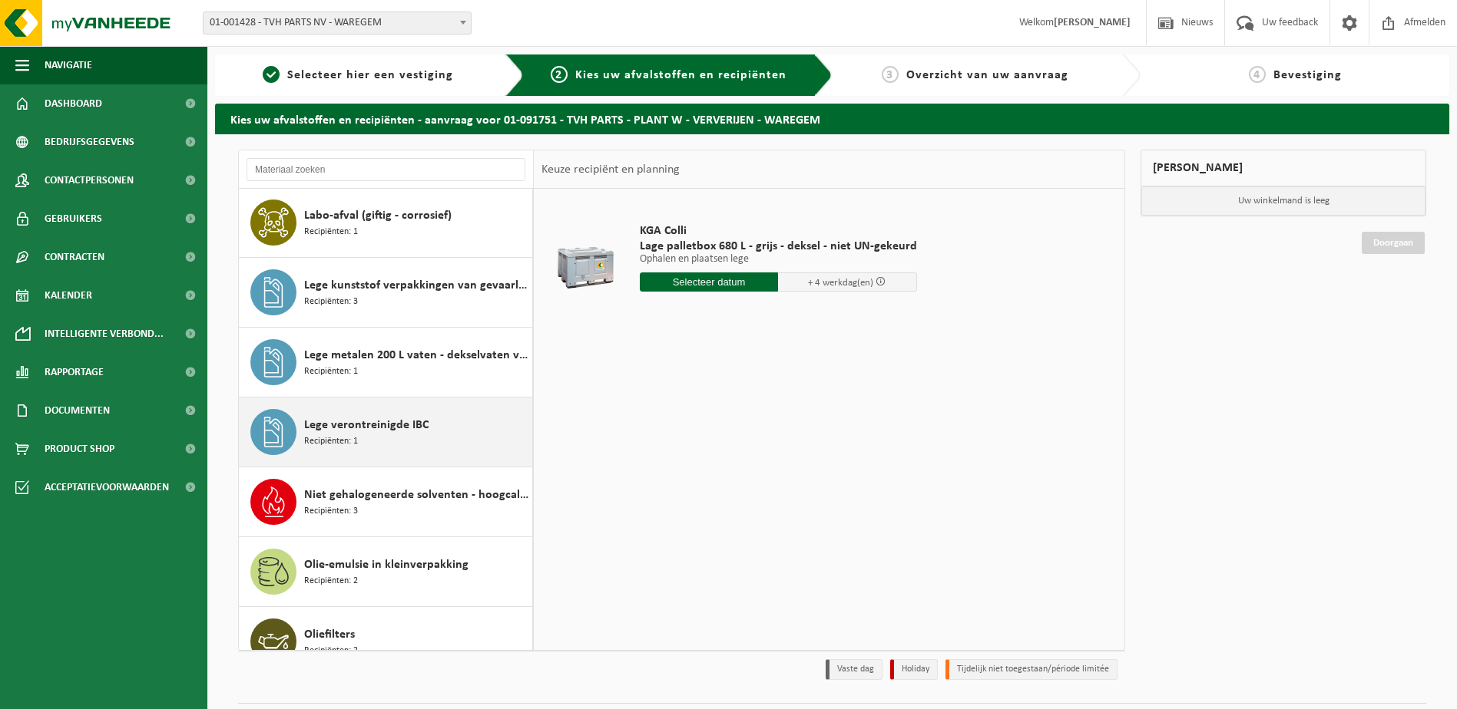
scroll to position [1355, 0]
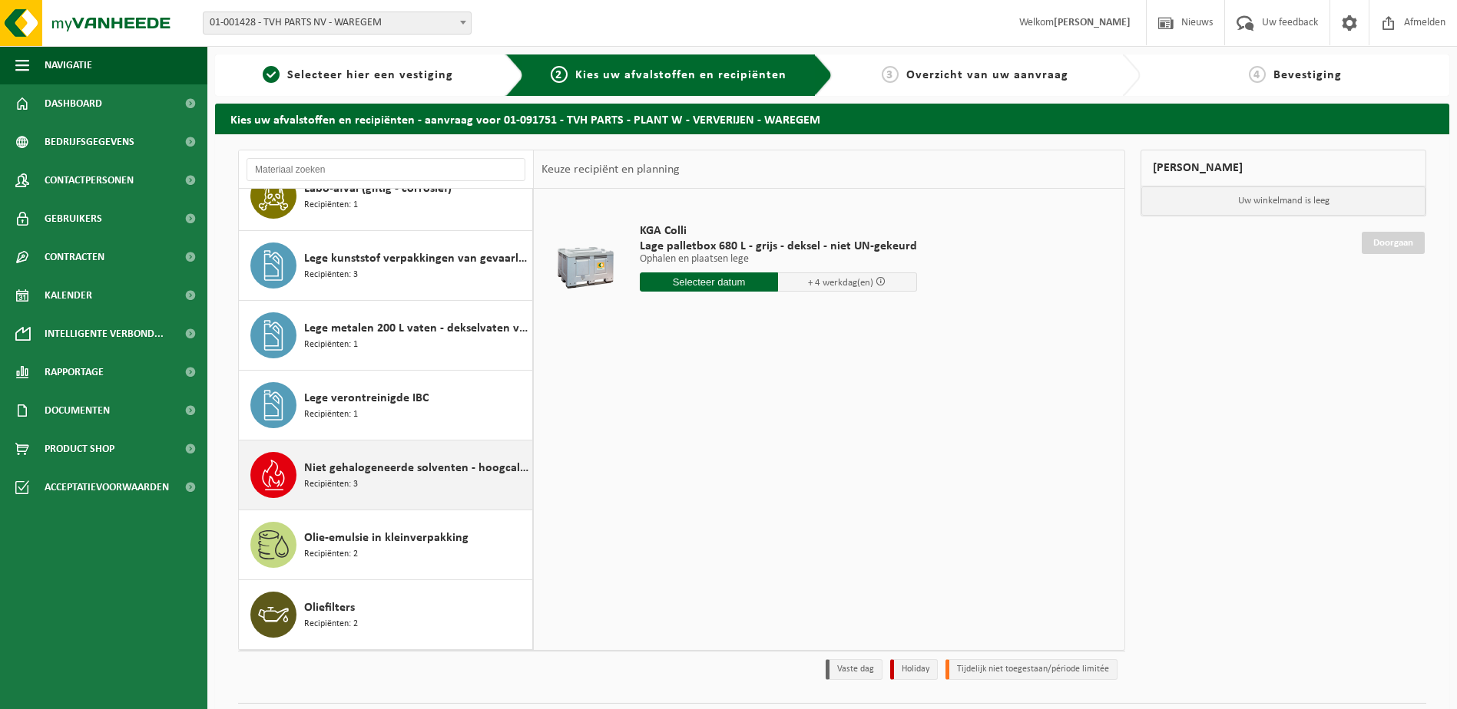
click at [418, 472] on span "Niet gehalogeneerde solventen - hoogcalorisch in kleinverpakking" at bounding box center [416, 468] width 224 height 18
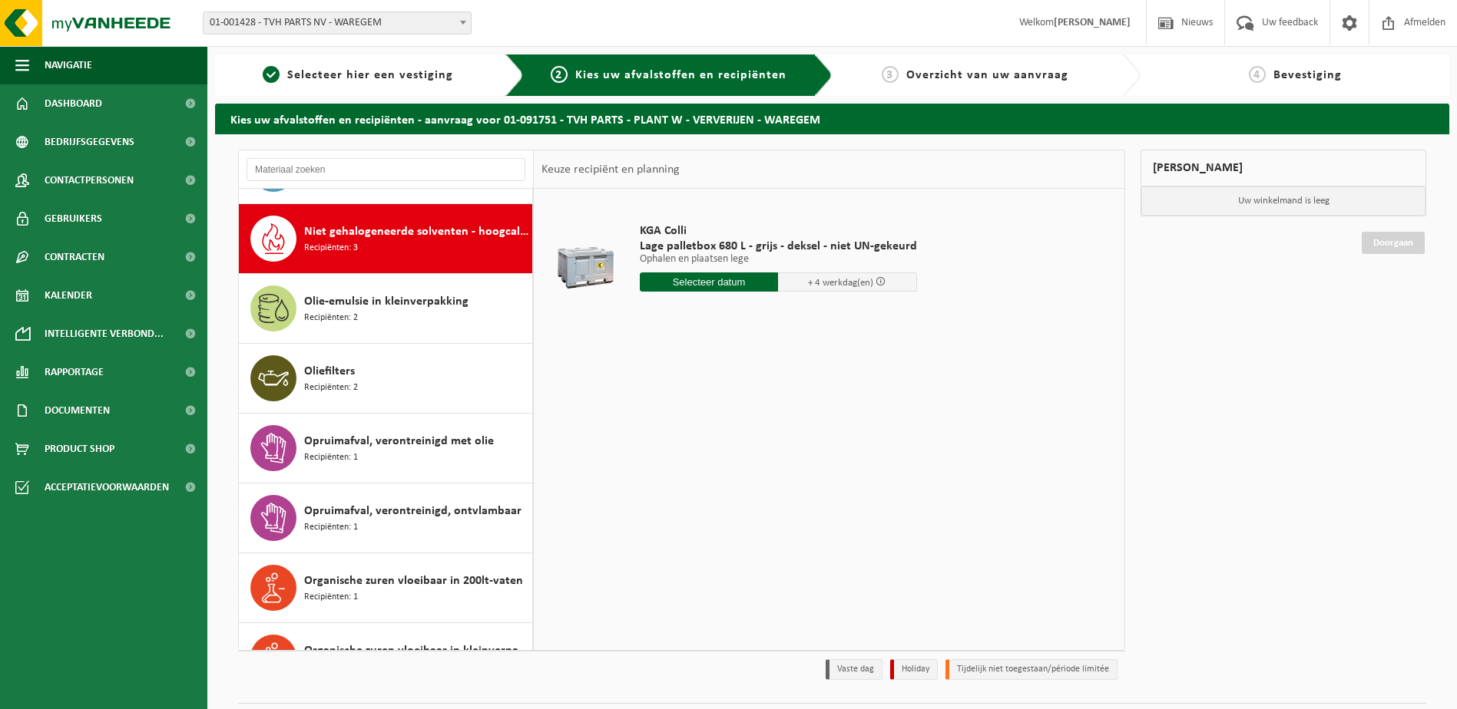
scroll to position [1607, 0]
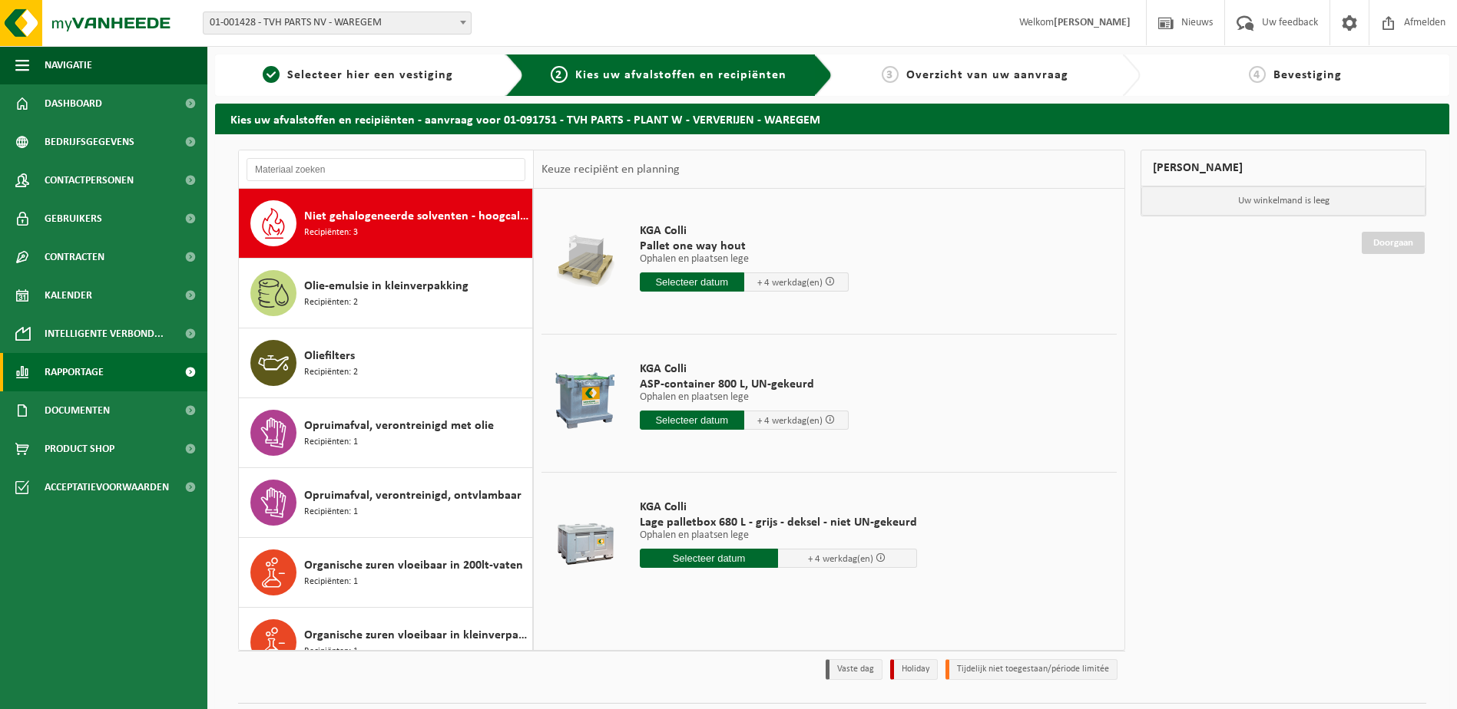
click at [70, 375] on span "Rapportage" at bounding box center [74, 372] width 59 height 38
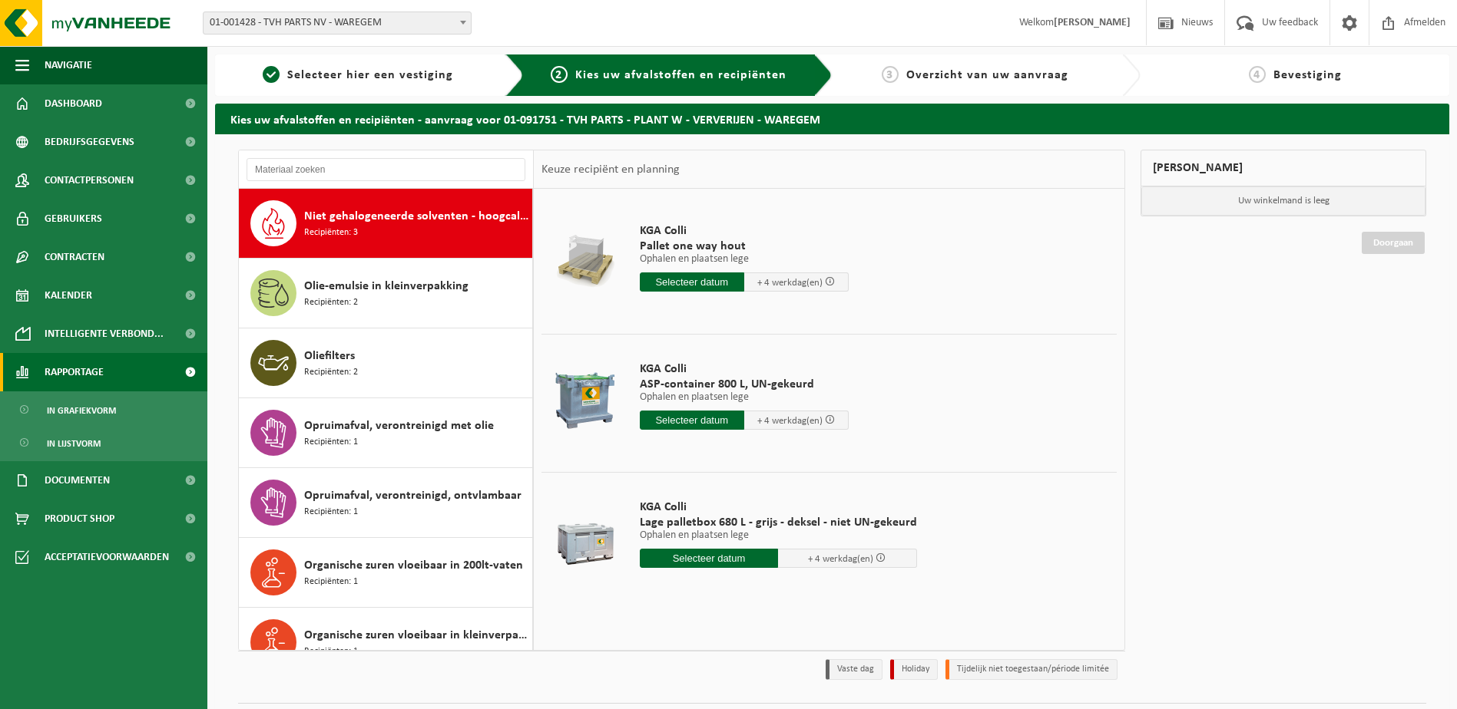
click at [71, 374] on span "Rapportage" at bounding box center [74, 372] width 59 height 38
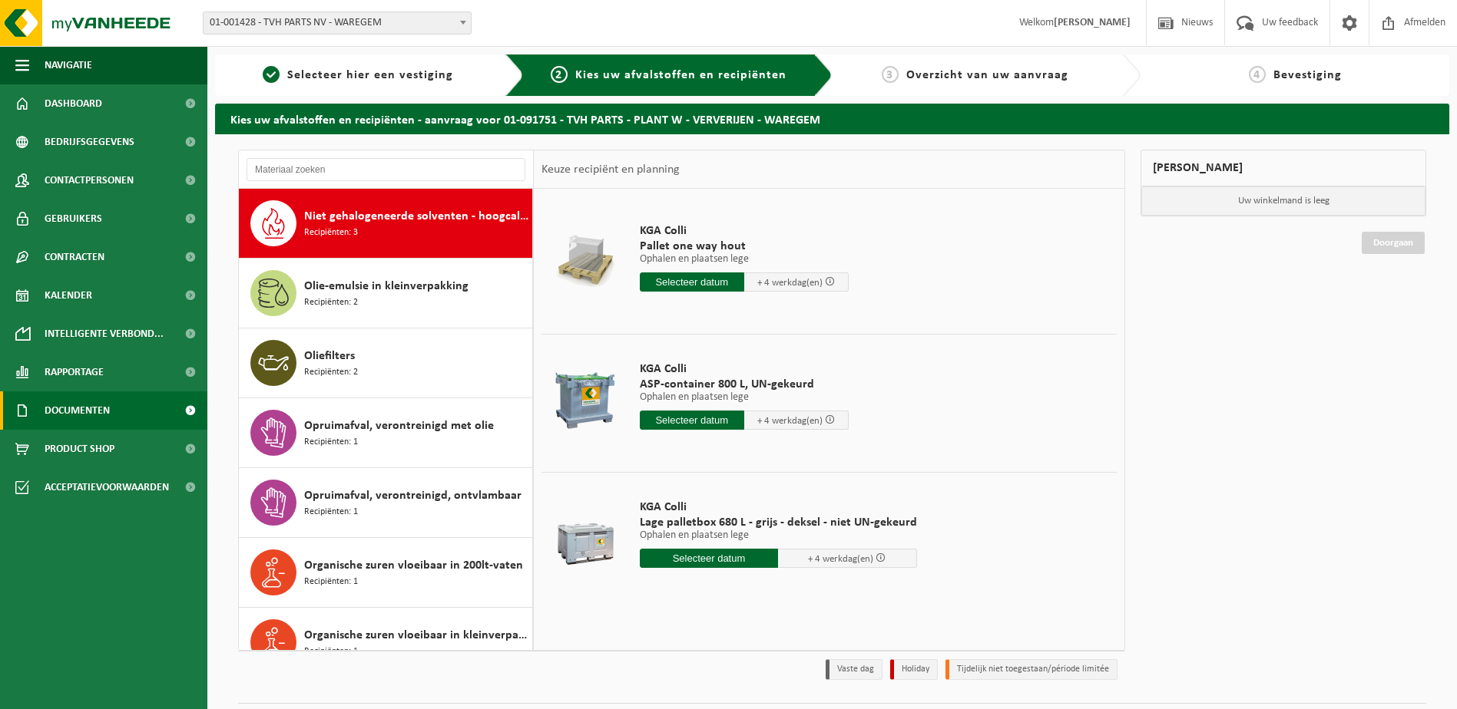
click at [63, 409] on span "Documenten" at bounding box center [77, 411] width 65 height 38
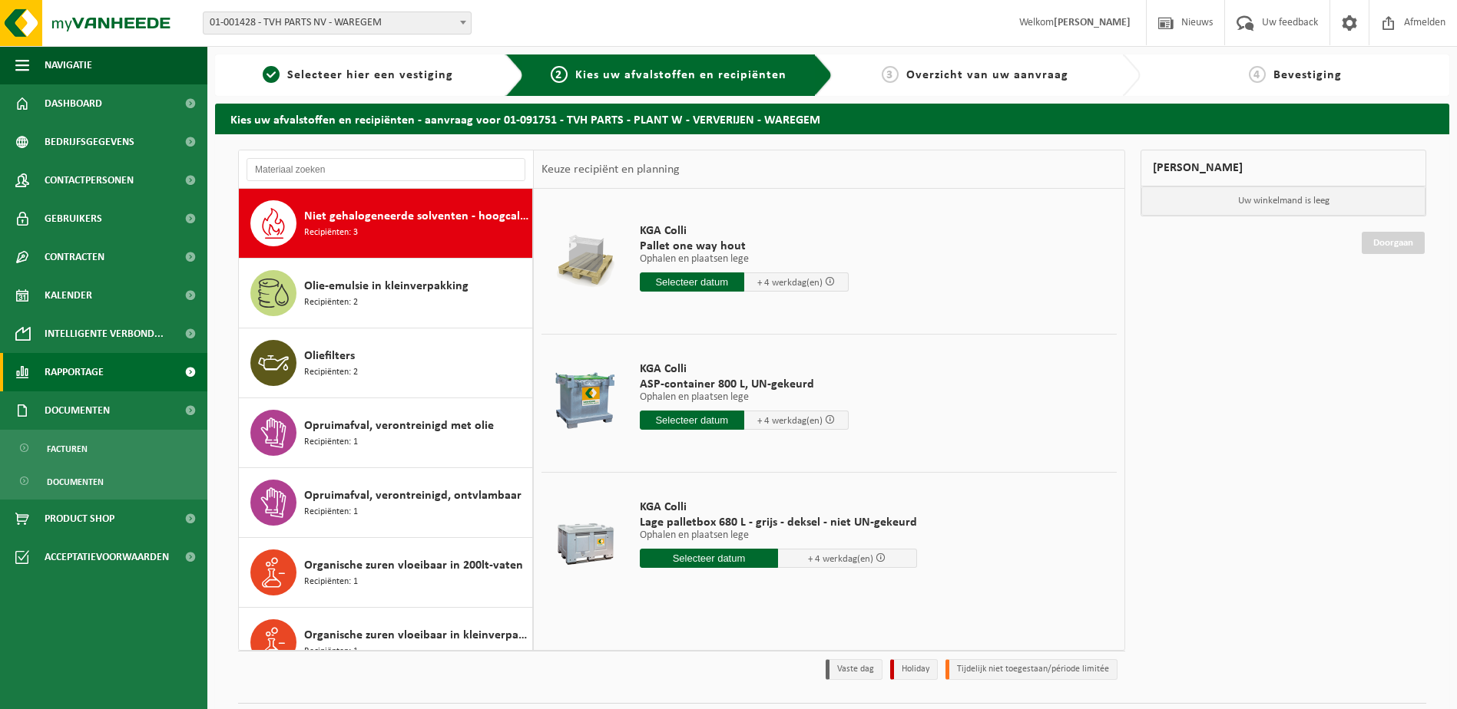
click at [75, 374] on span "Rapportage" at bounding box center [74, 372] width 59 height 38
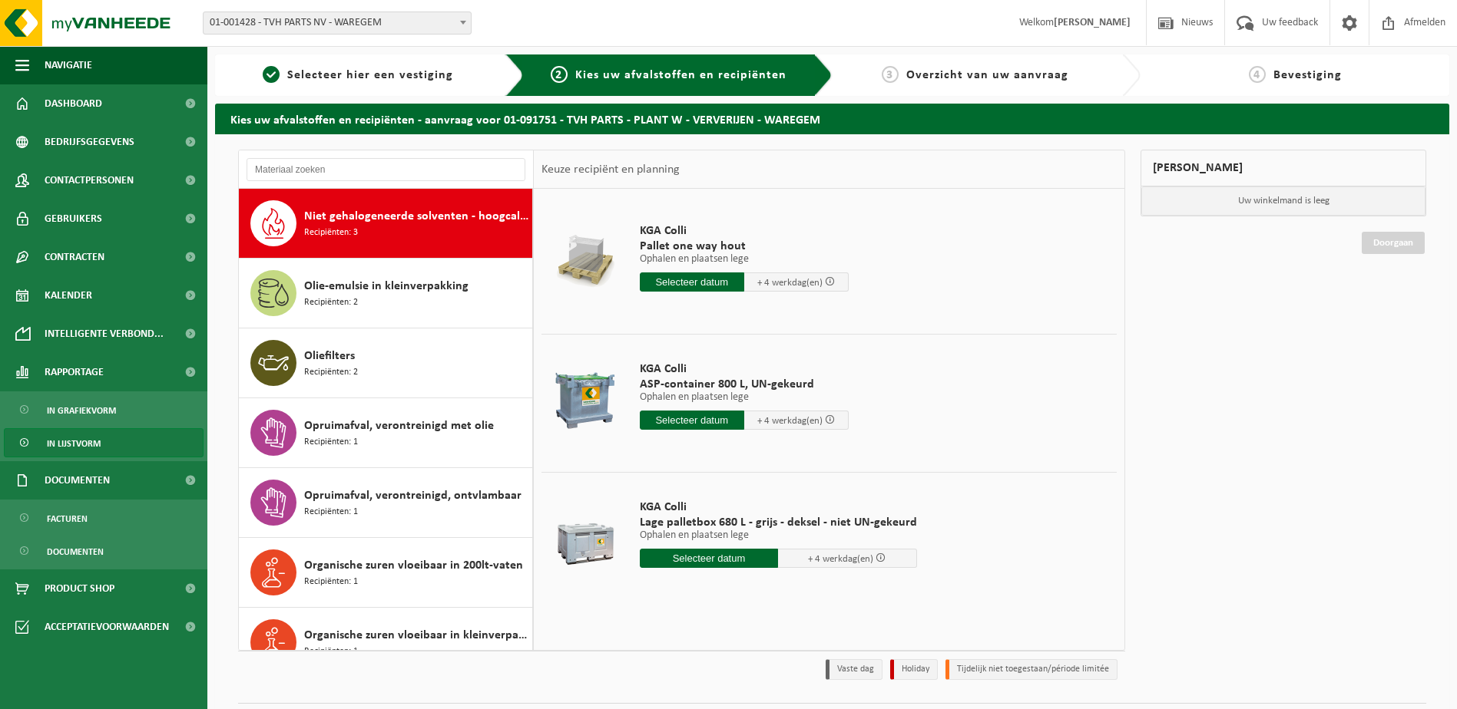
click at [73, 445] on span "In lijstvorm" at bounding box center [74, 443] width 54 height 29
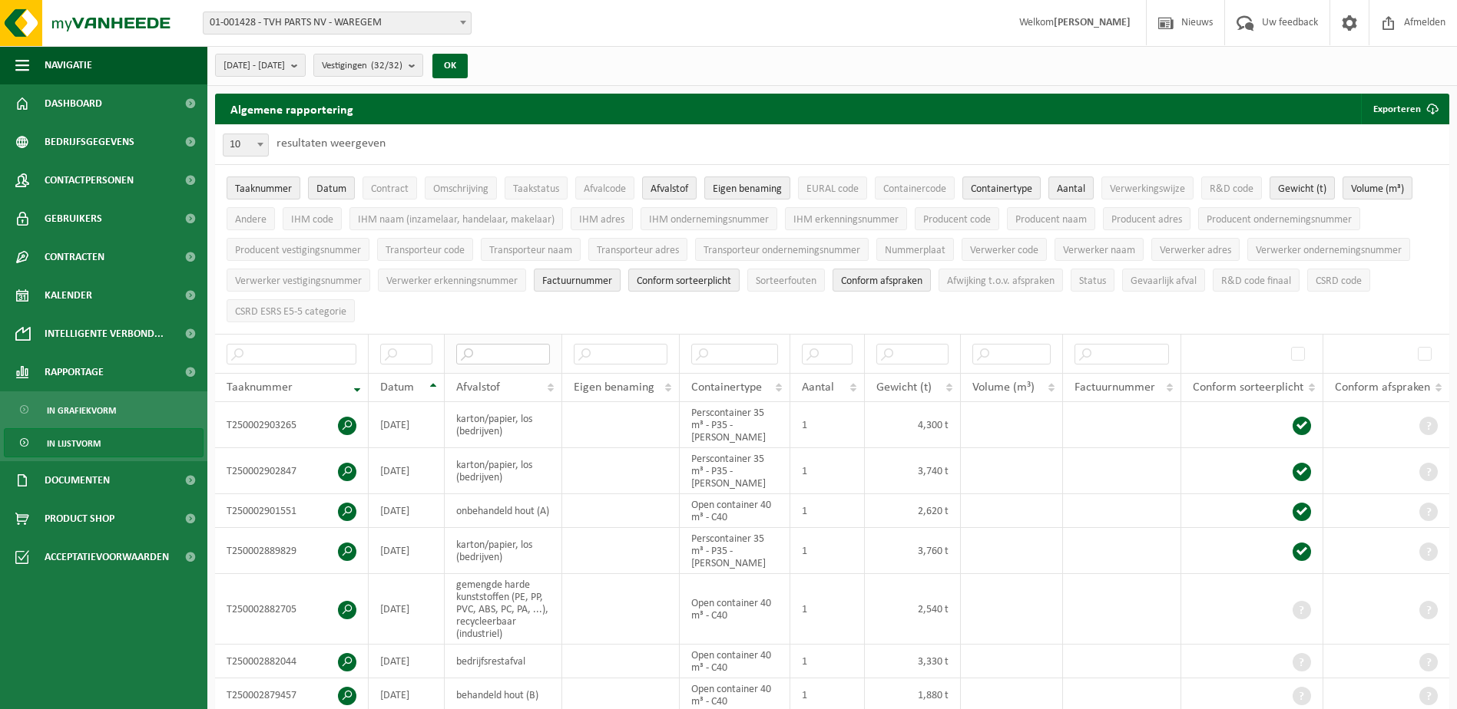
click at [487, 349] on input "text" at bounding box center [502, 354] width 93 height 21
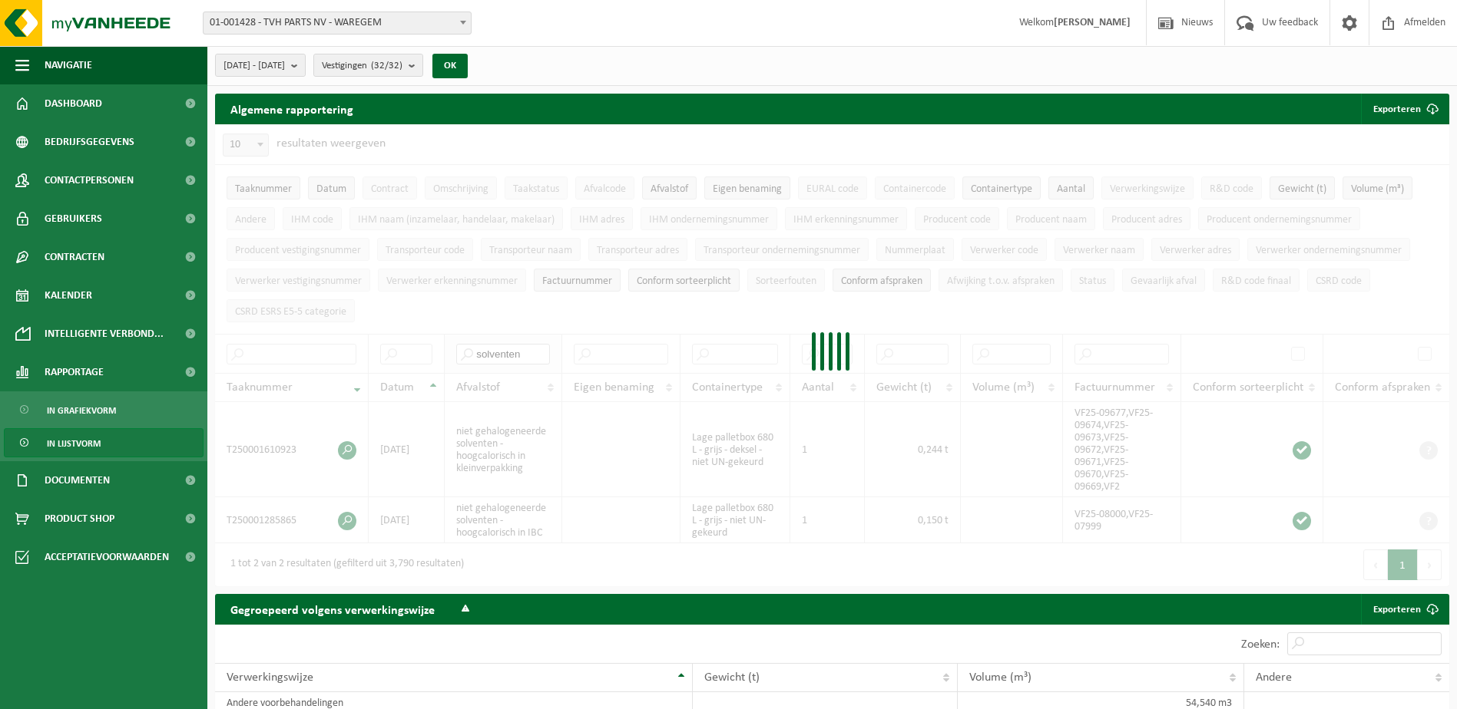
type input "solventen"
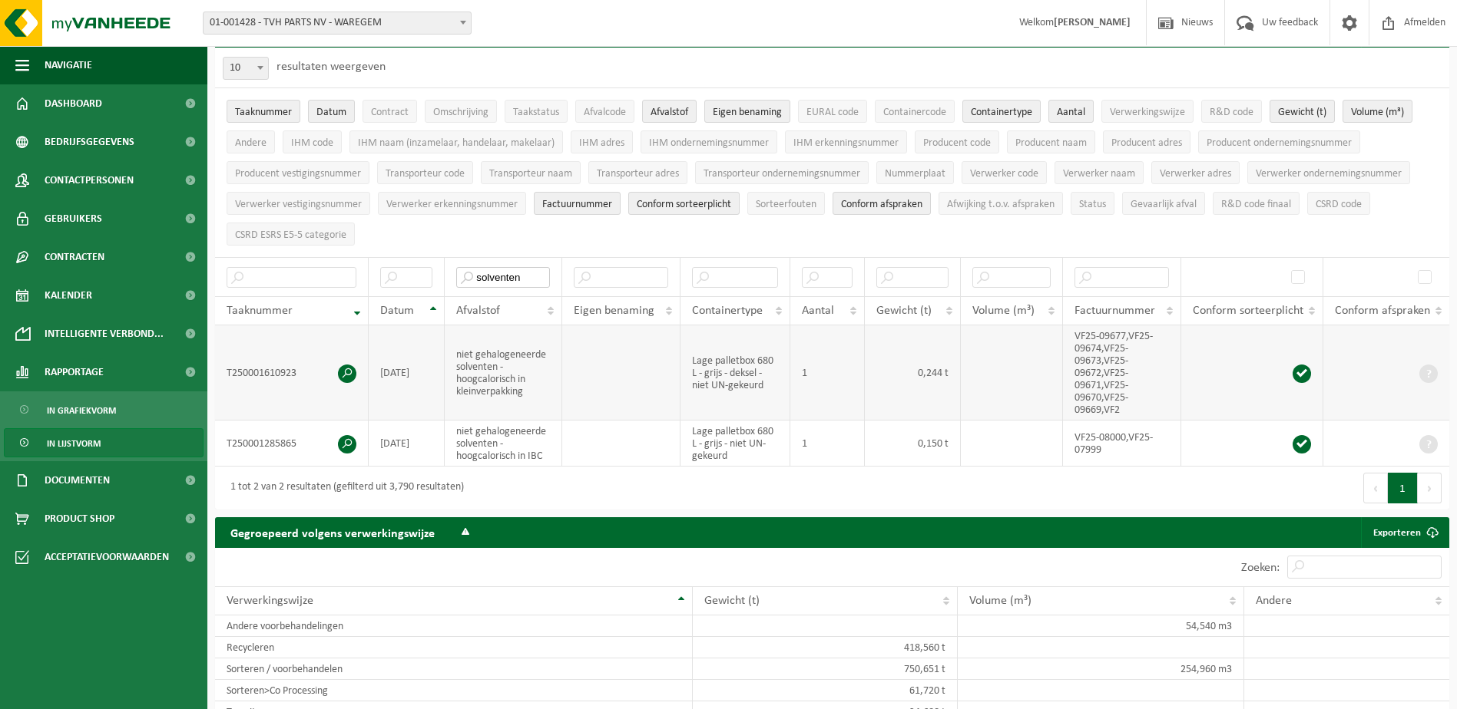
scroll to position [154, 0]
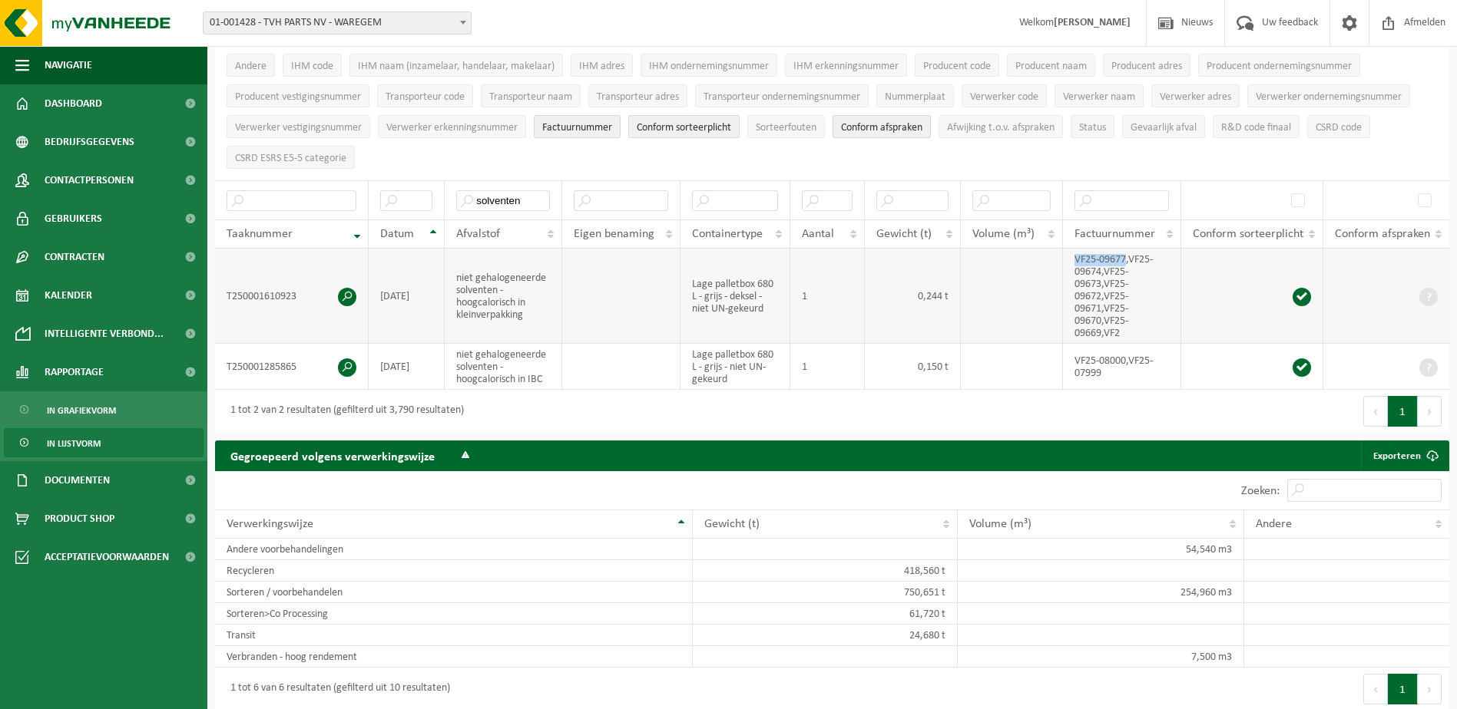
drag, startPoint x: 1069, startPoint y: 252, endPoint x: 1126, endPoint y: 252, distance: 57.6
click at [1126, 252] on td "VF25-09677,VF25-09674,VF25-09673,VF25-09672,VF25-09671,VF25-09670,VF25-09669,VF2" at bounding box center [1122, 296] width 118 height 95
copy td "VF25-09677"
drag, startPoint x: 1129, startPoint y: 253, endPoint x: 1104, endPoint y: 267, distance: 29.2
click at [1104, 267] on td "VF25-09677,VF25-09674,VF25-09673,VF25-09672,VF25-09671,VF25-09670,VF25-09669,VF2" at bounding box center [1122, 296] width 118 height 95
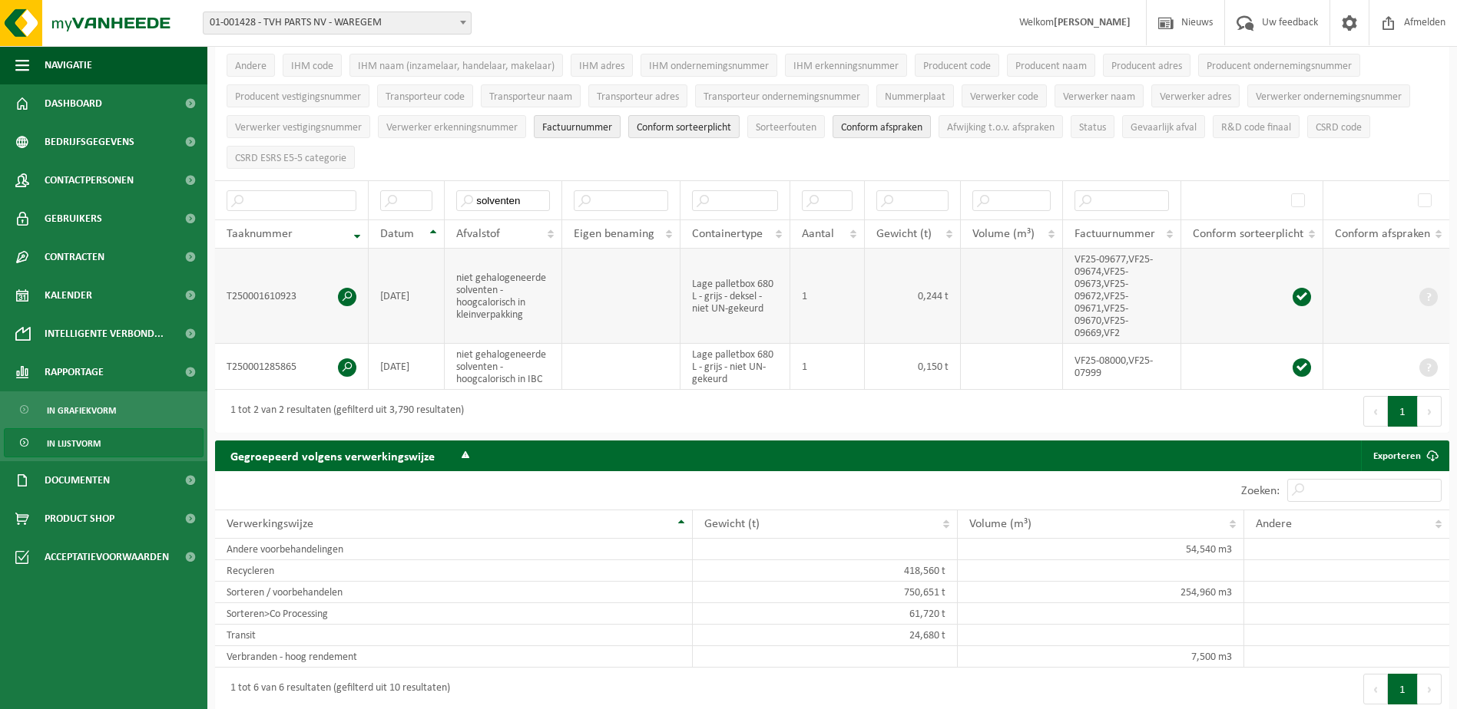
drag, startPoint x: 1110, startPoint y: 267, endPoint x: 1279, endPoint y: 247, distance: 170.1
click at [1279, 249] on td at bounding box center [1252, 296] width 142 height 95
drag, startPoint x: 1131, startPoint y: 255, endPoint x: 1138, endPoint y: 263, distance: 10.3
click at [1138, 263] on td "VF25-09677,VF25-09674,VF25-09673,VF25-09672,VF25-09671,VF25-09670,VF25-09669,VF2" at bounding box center [1122, 296] width 118 height 95
drag, startPoint x: 1138, startPoint y: 263, endPoint x: 1154, endPoint y: 324, distance: 63.5
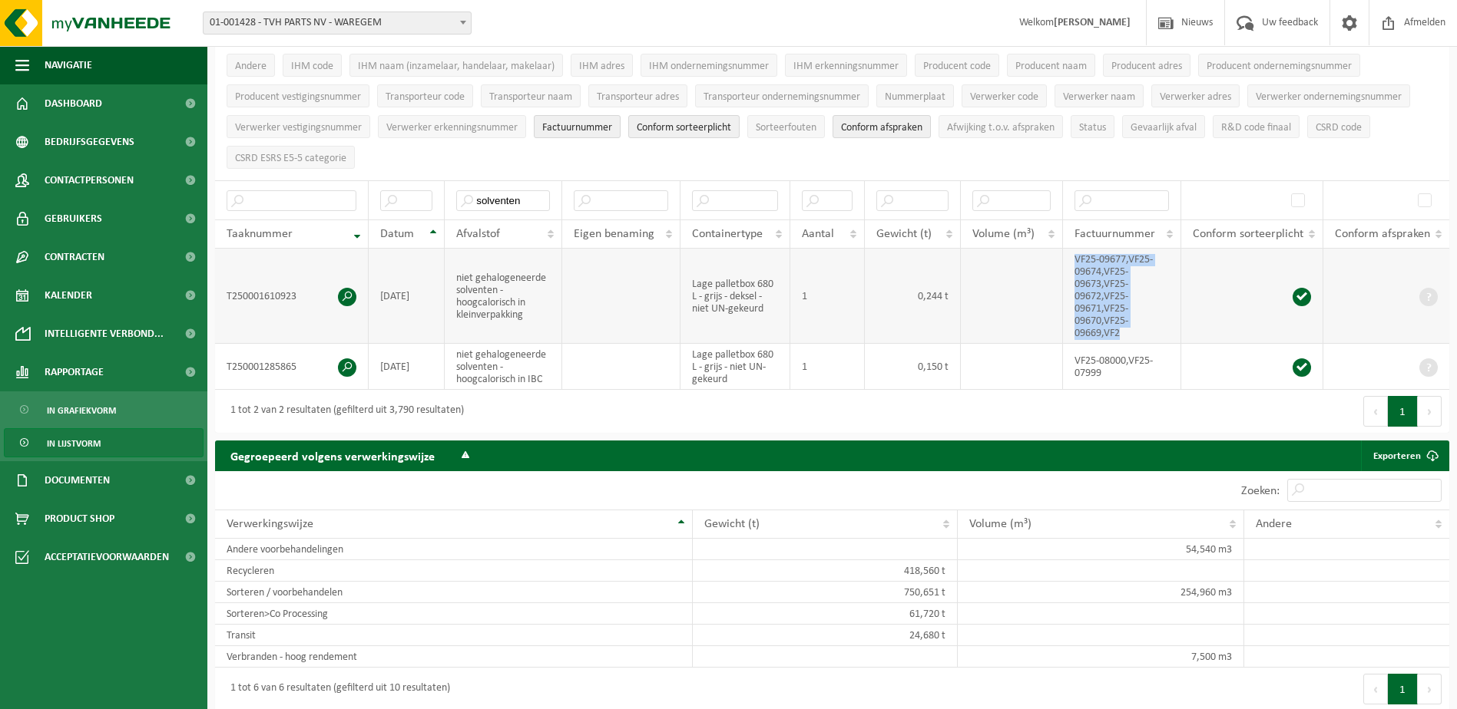
click at [1154, 324] on td "VF25-09677,VF25-09674,VF25-09673,VF25-09672,VF25-09671,VF25-09670,VF25-09669,VF2" at bounding box center [1122, 296] width 118 height 95
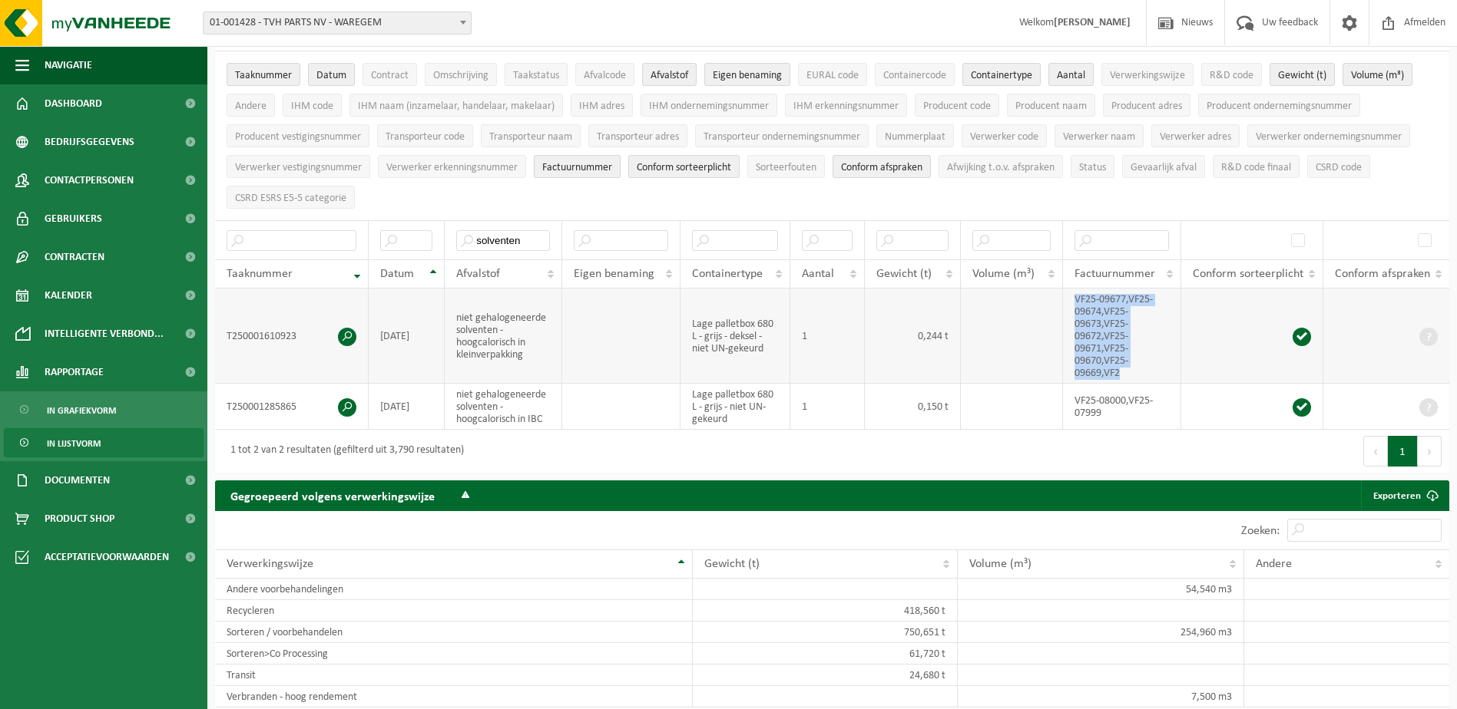
scroll to position [77, 0]
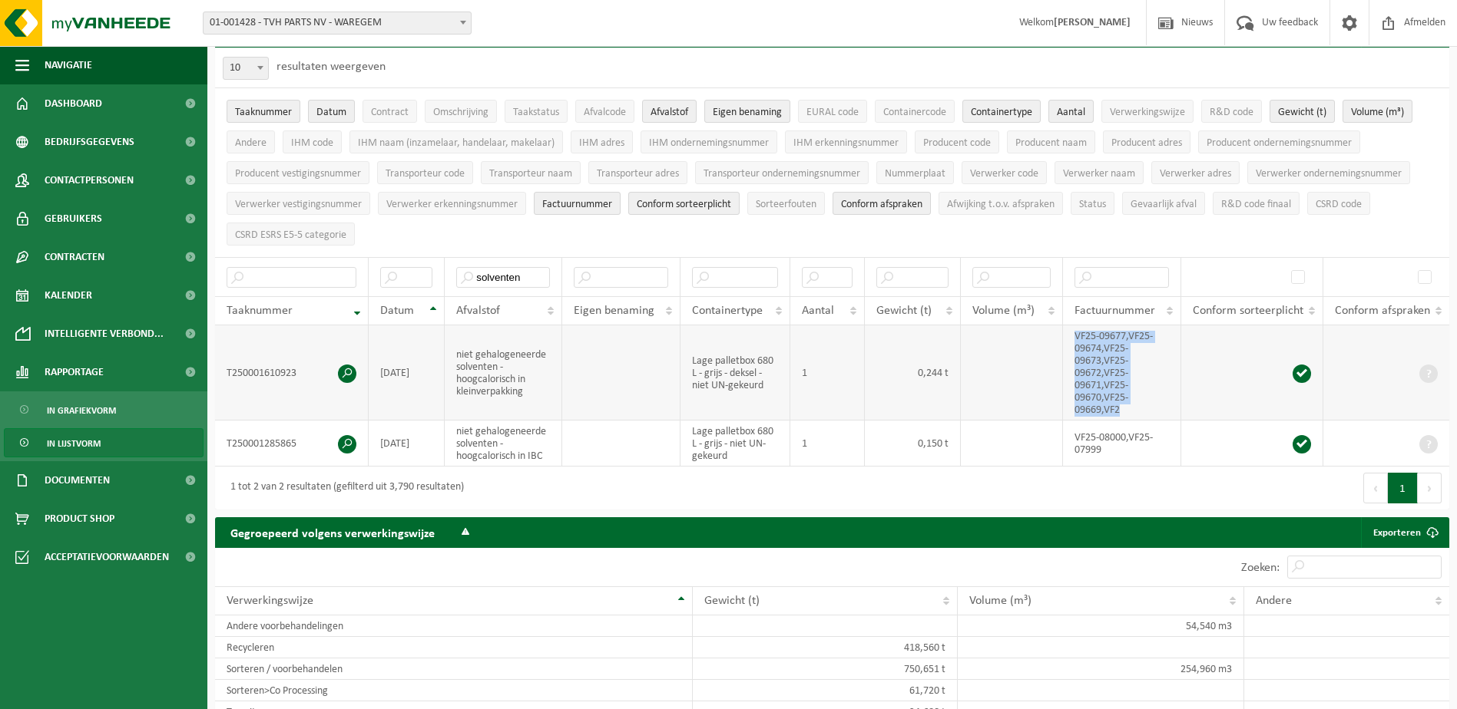
copy td "VF25-09677,VF25-09674,VF25-09673,VF25-09672,VF25-09671,VF25-09670,VF25-09669,VF2"
